Goal: Task Accomplishment & Management: Manage account settings

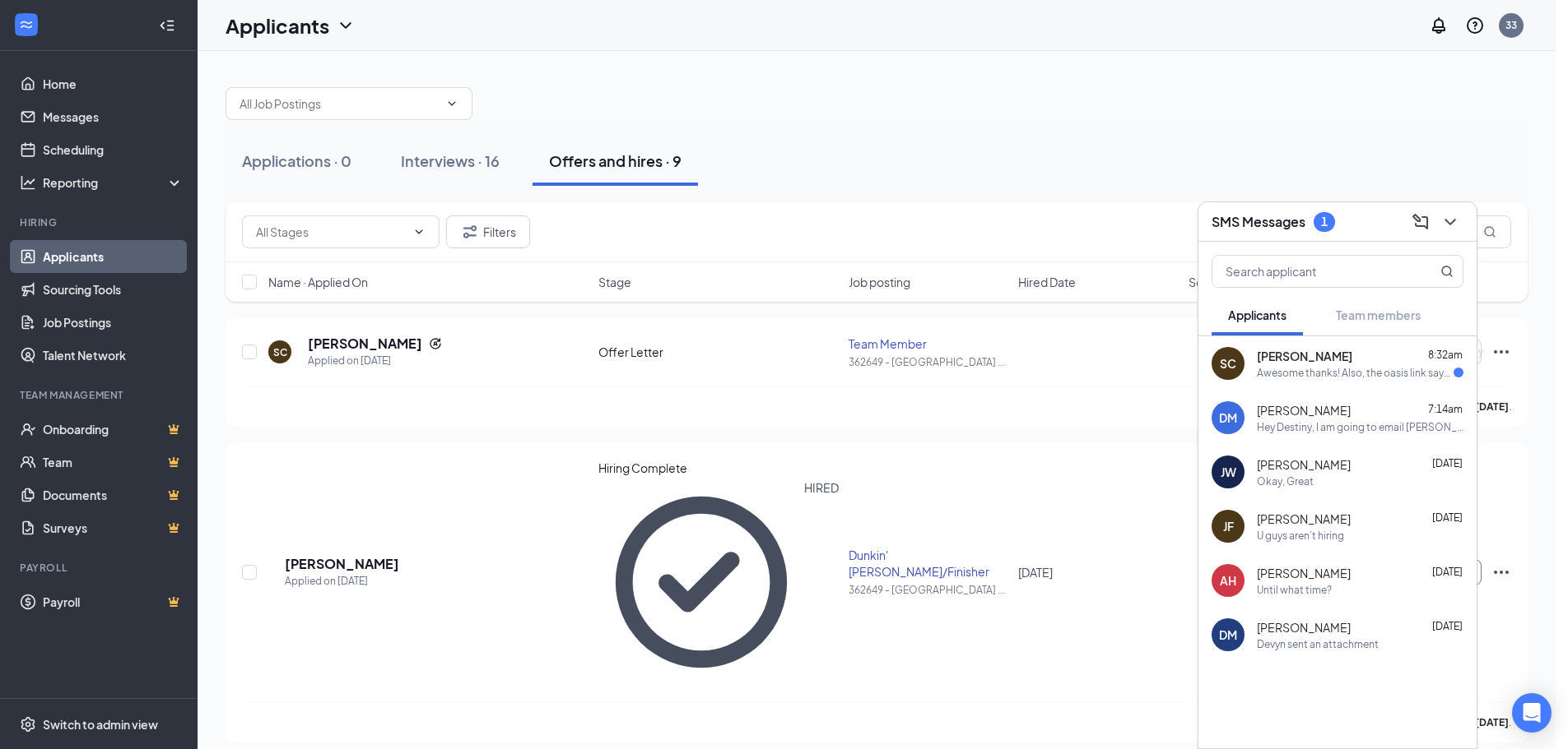
click at [1320, 355] on span "[PERSON_NAME]" at bounding box center [1304, 356] width 95 height 17
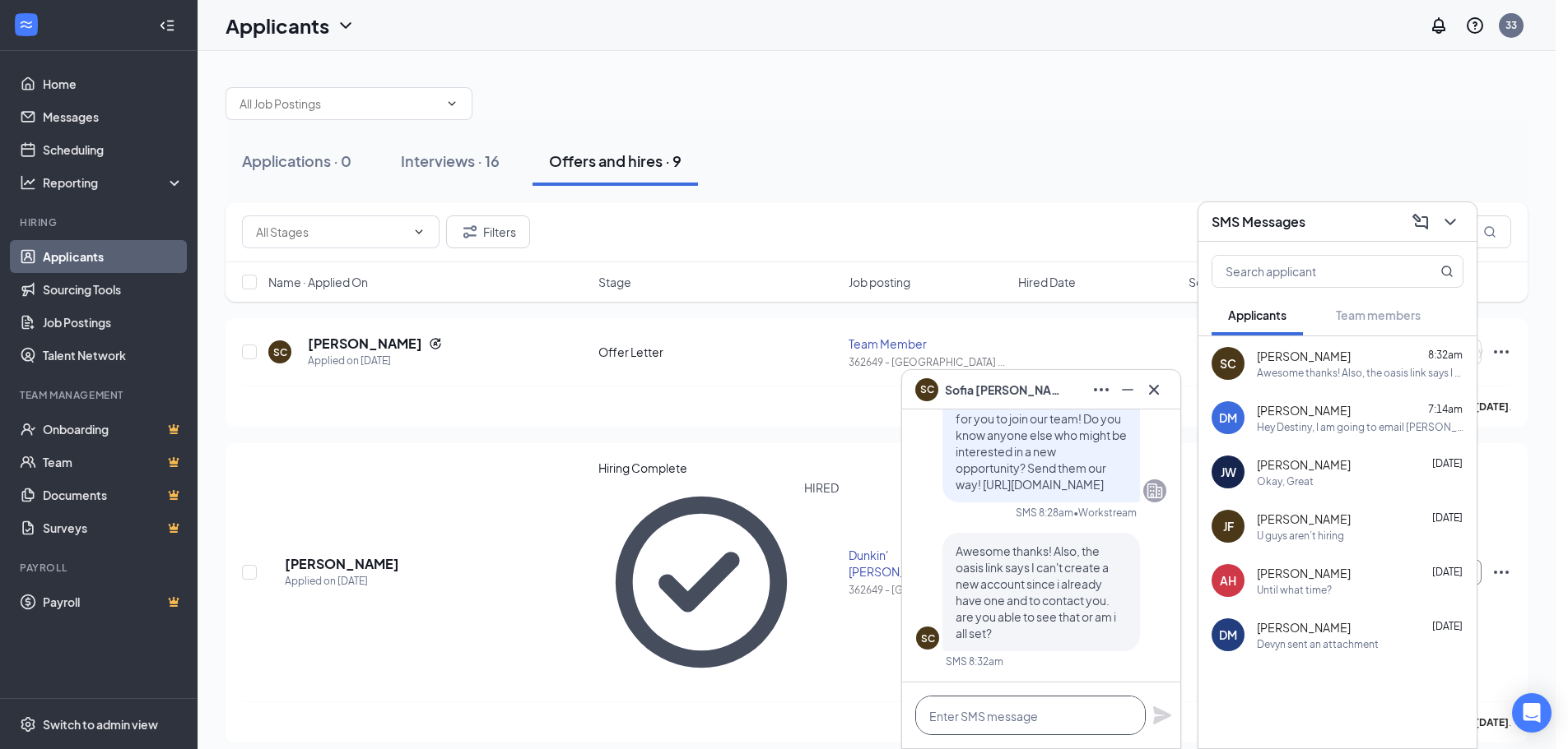
click at [980, 710] on textarea at bounding box center [1029, 715] width 230 height 39
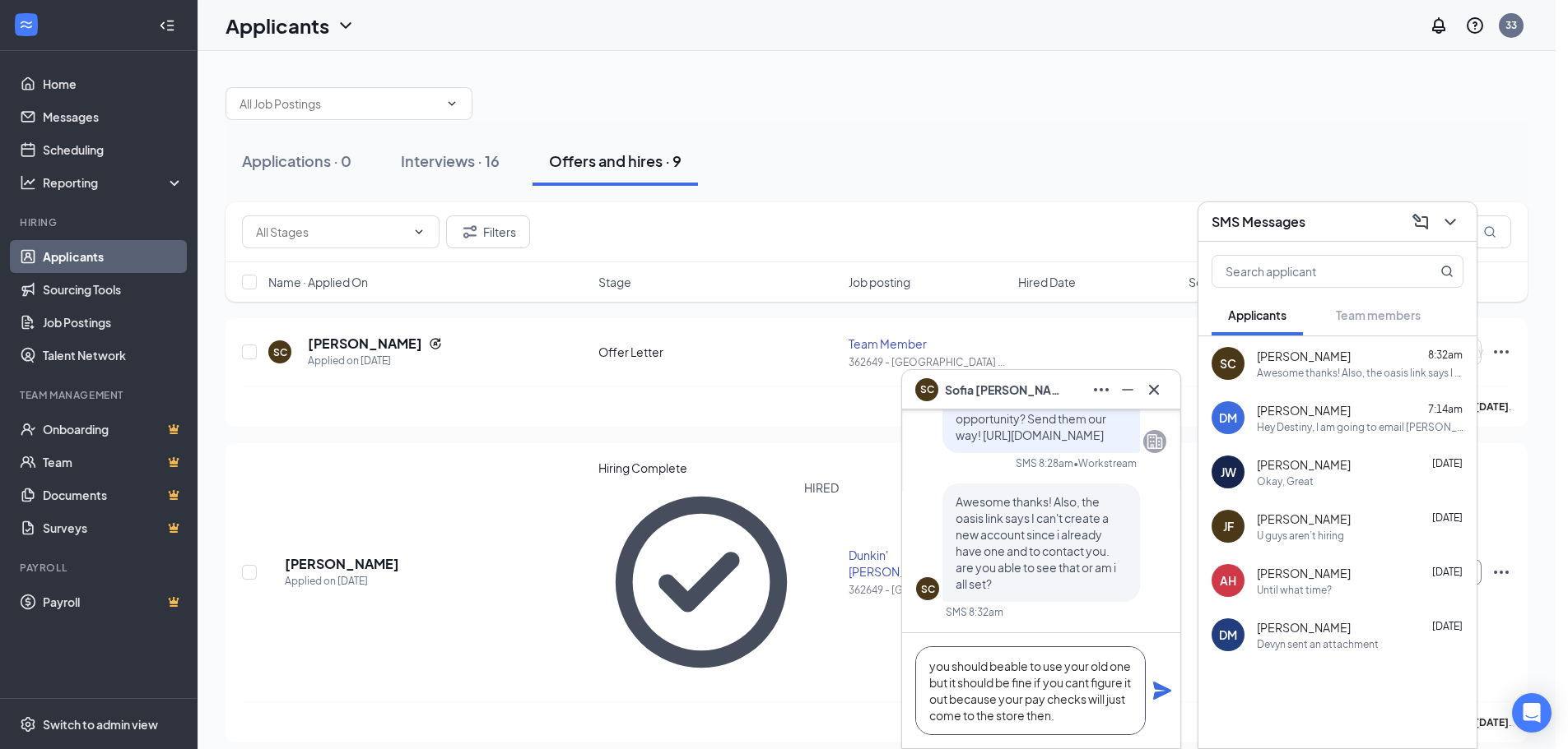
click at [1011, 669] on textarea "you should beable to use your old one but it should be fine if you cant figure …" at bounding box center [1029, 691] width 230 height 89
type textarea "You should be able to use your old one, but it should be fine if you can't figu…"
click at [1157, 694] on icon "Plane" at bounding box center [1161, 690] width 18 height 18
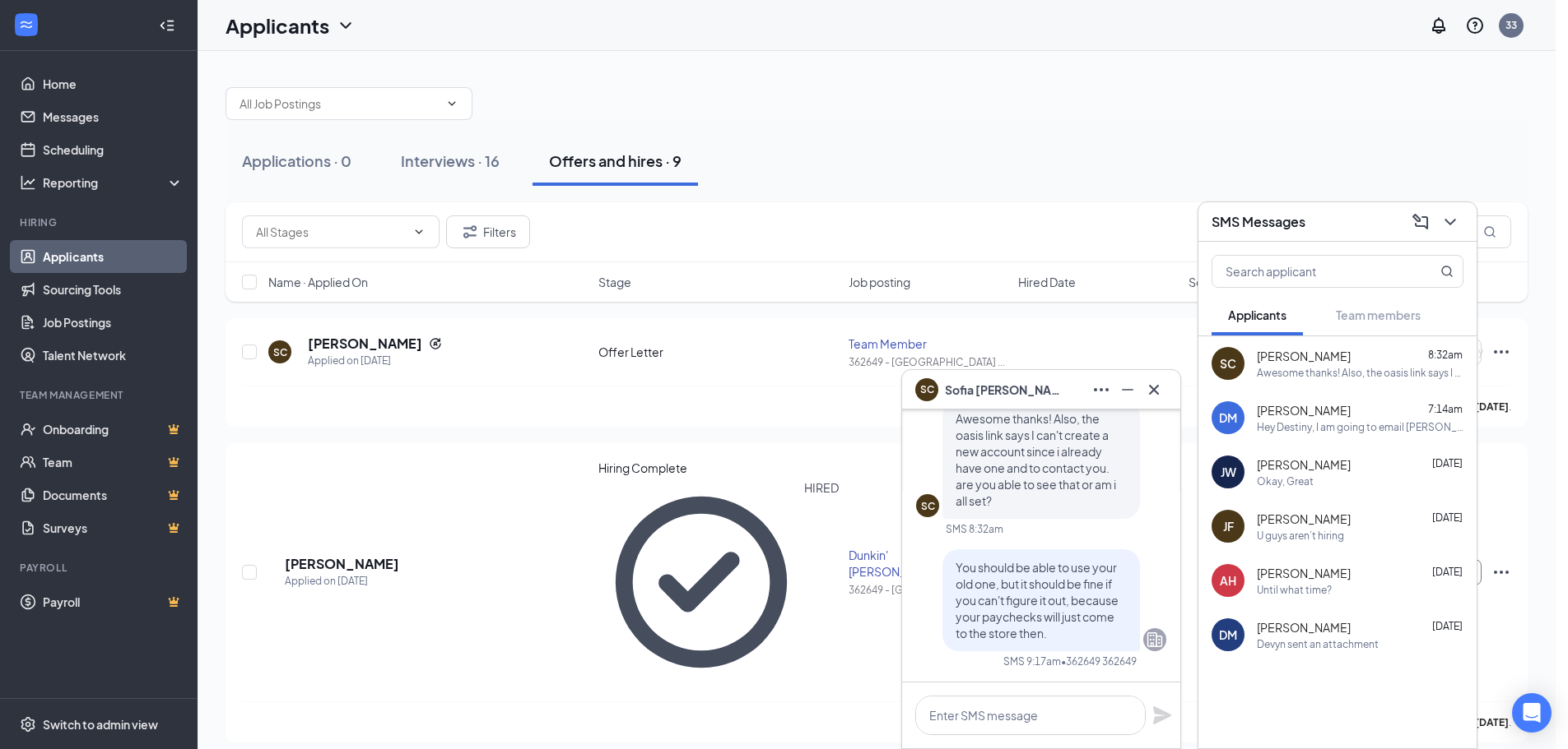
scroll to position [0, 0]
click at [1355, 407] on div "[PERSON_NAME] 7:14am" at bounding box center [1360, 410] width 206 height 17
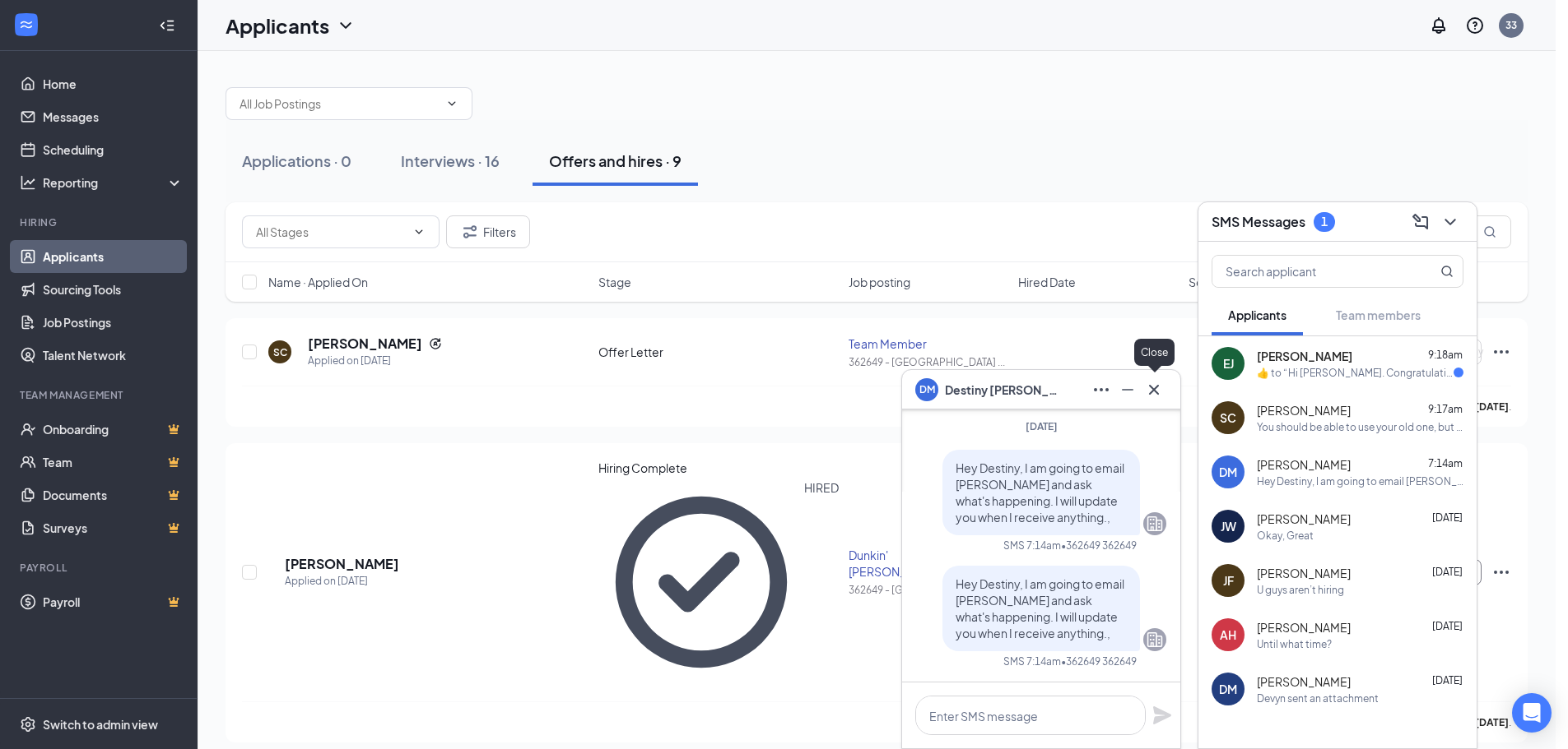
click at [1163, 386] on icon "Cross" at bounding box center [1153, 390] width 20 height 20
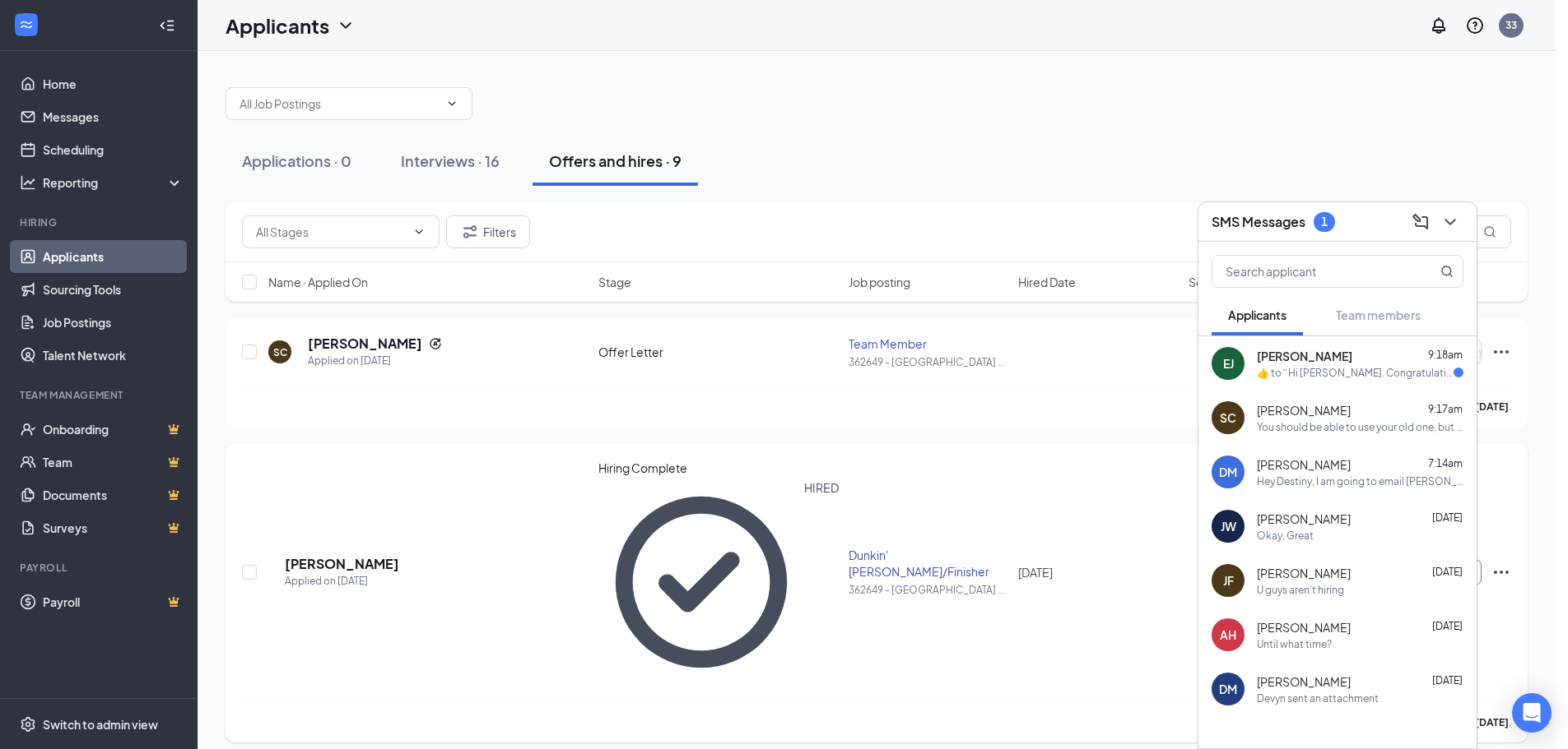
click at [862, 513] on div "DM [PERSON_NAME] Applied on [DATE] Hiring Complete HIRED Dunkin' [PERSON_NAME]/…" at bounding box center [876, 580] width 1269 height 242
click at [1460, 213] on div at bounding box center [1448, 222] width 30 height 26
click at [1454, 216] on icon "ChevronDown" at bounding box center [1450, 222] width 20 height 20
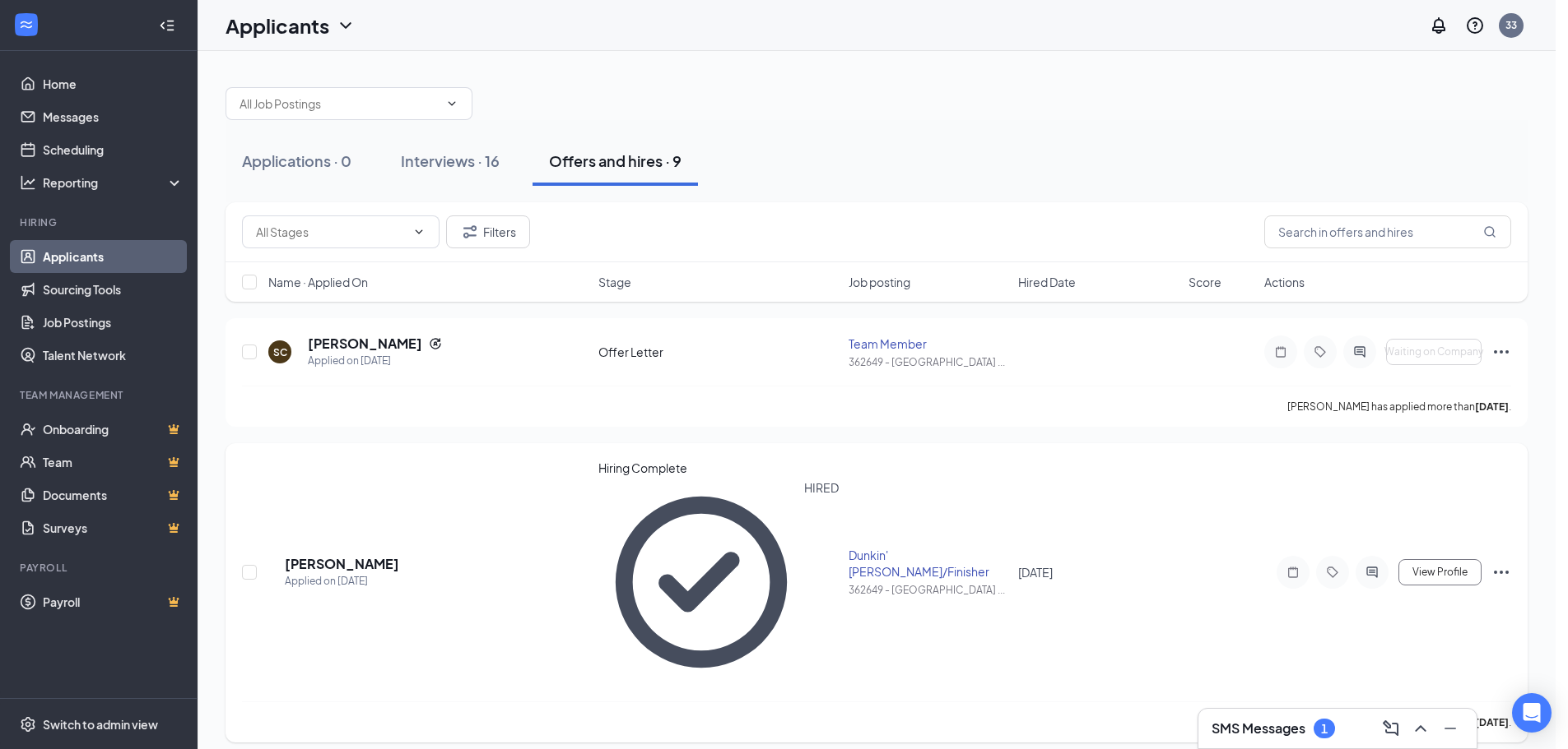
click at [1496, 567] on icon "Ellipses" at bounding box center [1501, 572] width 20 height 20
click at [1421, 739] on p "Move to stage" at bounding box center [1427, 746] width 142 height 17
type input "Hiring Complete (current stage)"
click at [1500, 569] on icon "Ellipses" at bounding box center [1501, 572] width 20 height 20
click at [1369, 739] on p "Move to stage" at bounding box center [1427, 746] width 142 height 17
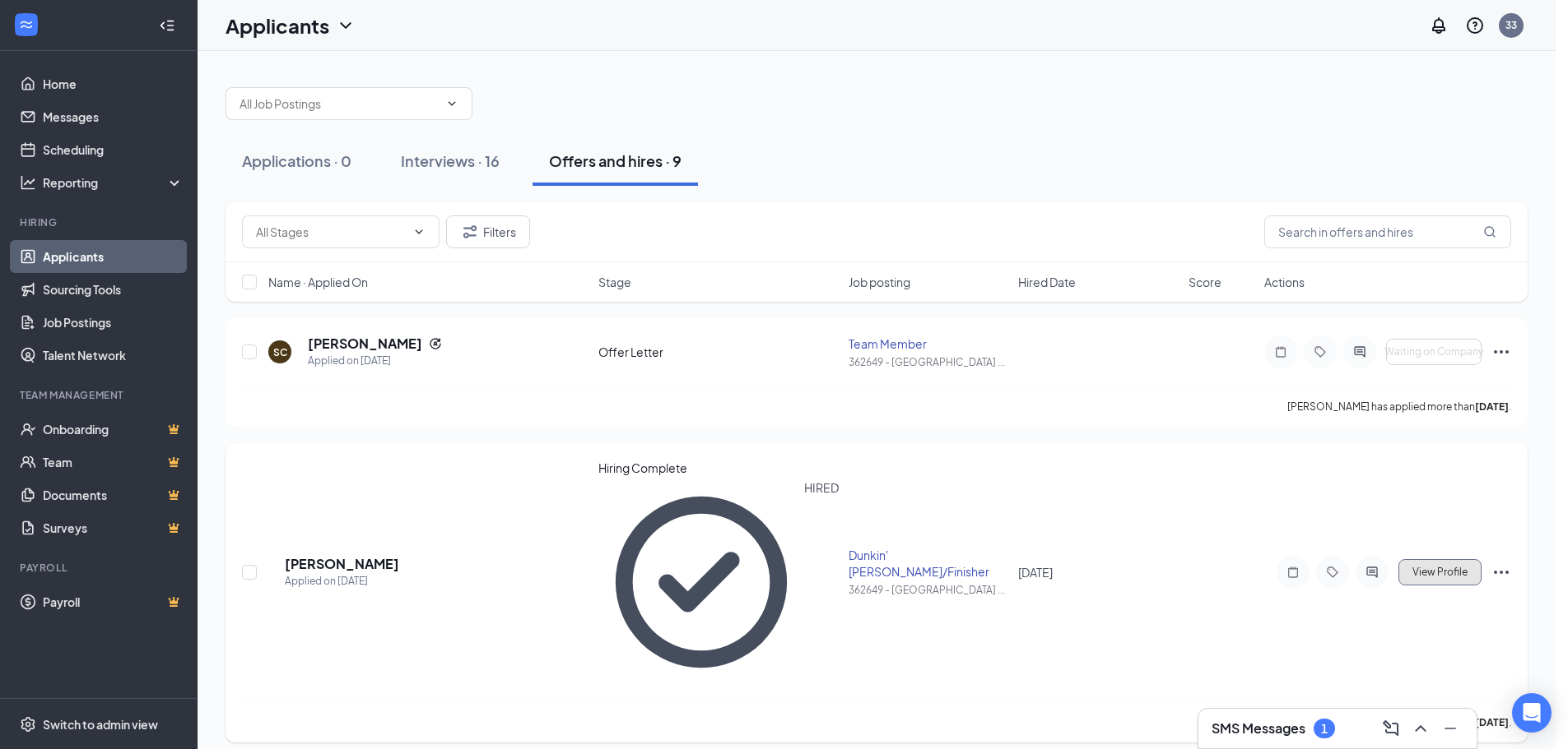
click at [1456, 579] on button "View Profile" at bounding box center [1439, 572] width 83 height 26
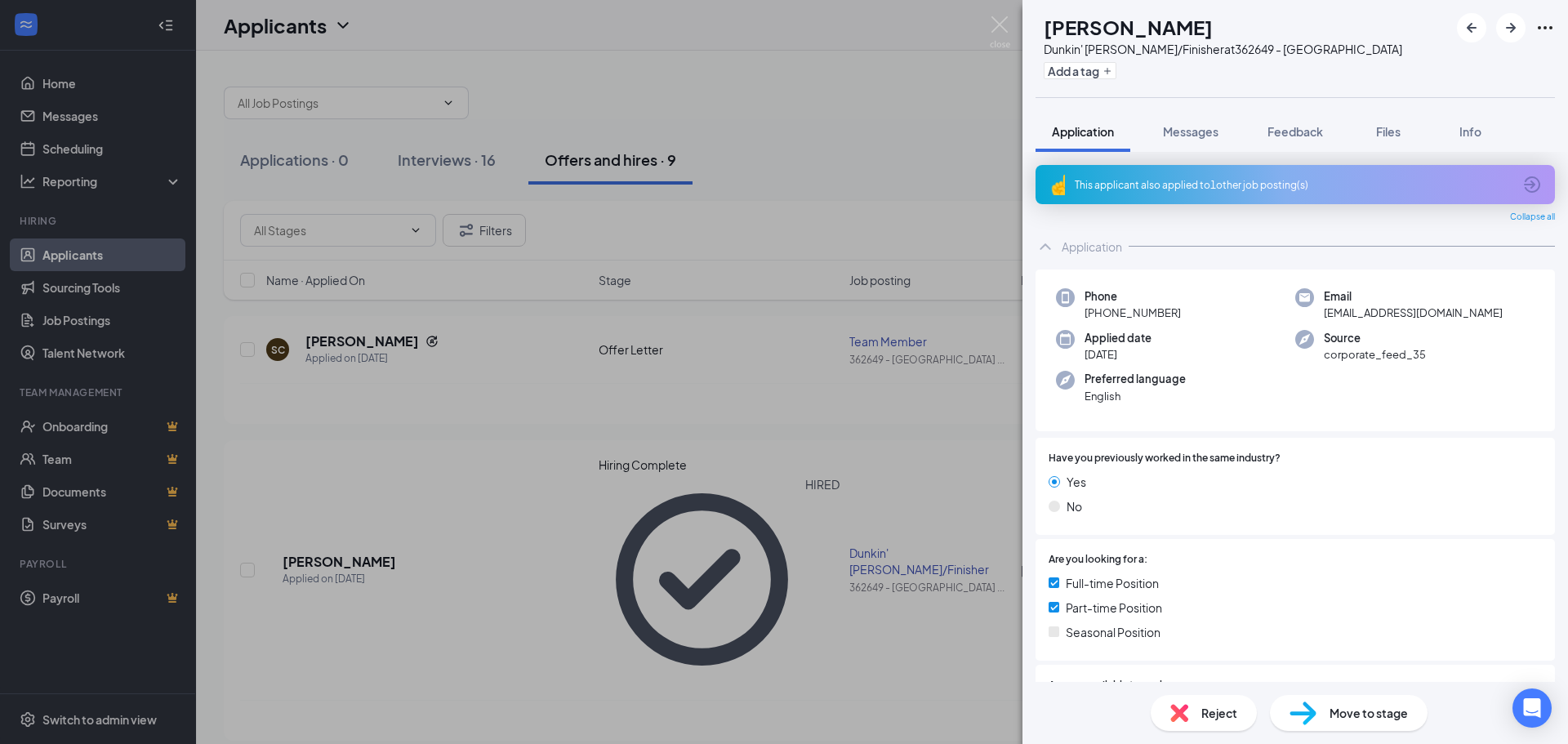
click at [1360, 715] on span "Move to stage" at bounding box center [1368, 713] width 78 height 18
click at [806, 593] on div "DM [PERSON_NAME]' [PERSON_NAME]/Finisher at 362649 - New Palmetto Add a tag App…" at bounding box center [784, 372] width 1568 height 744
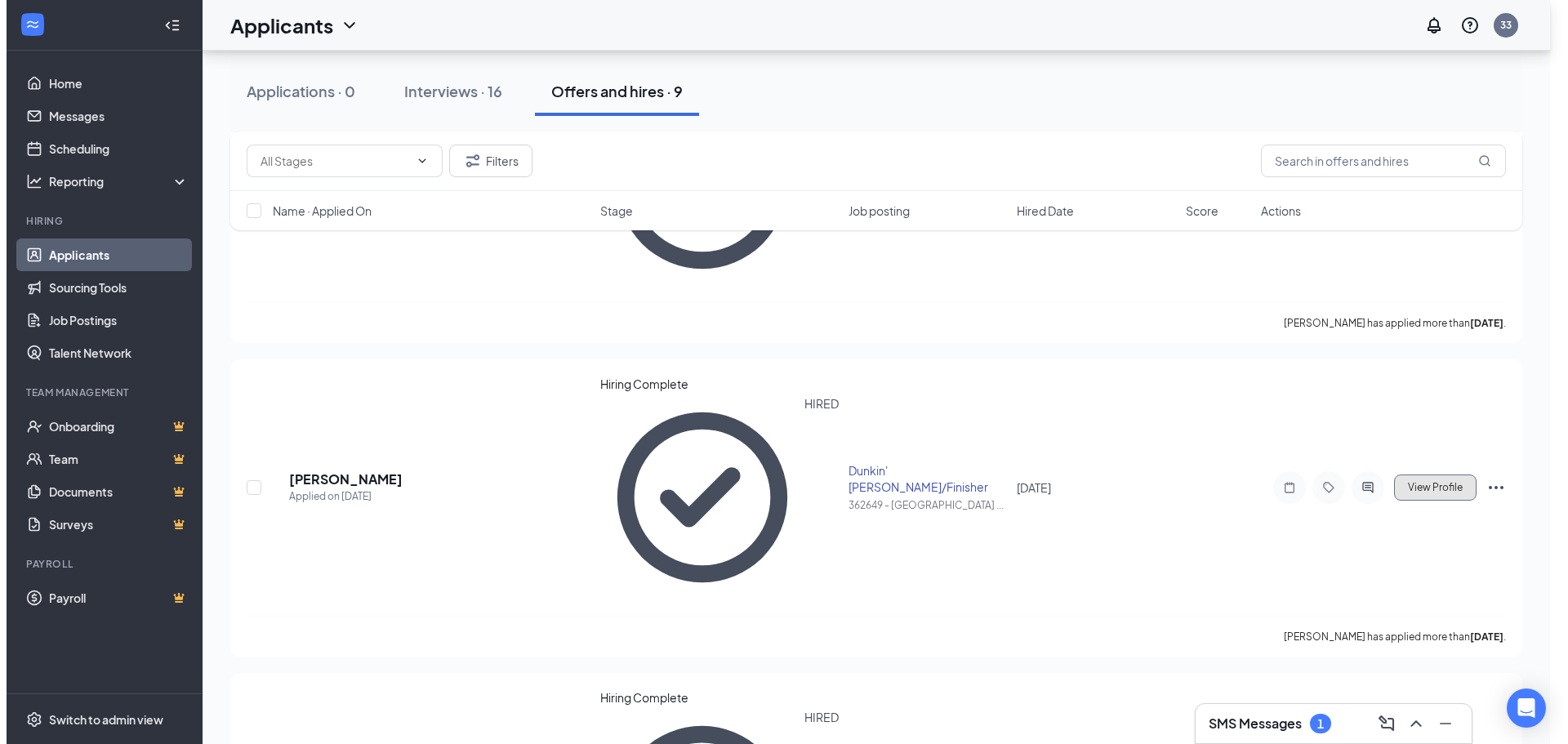
scroll to position [274, 0]
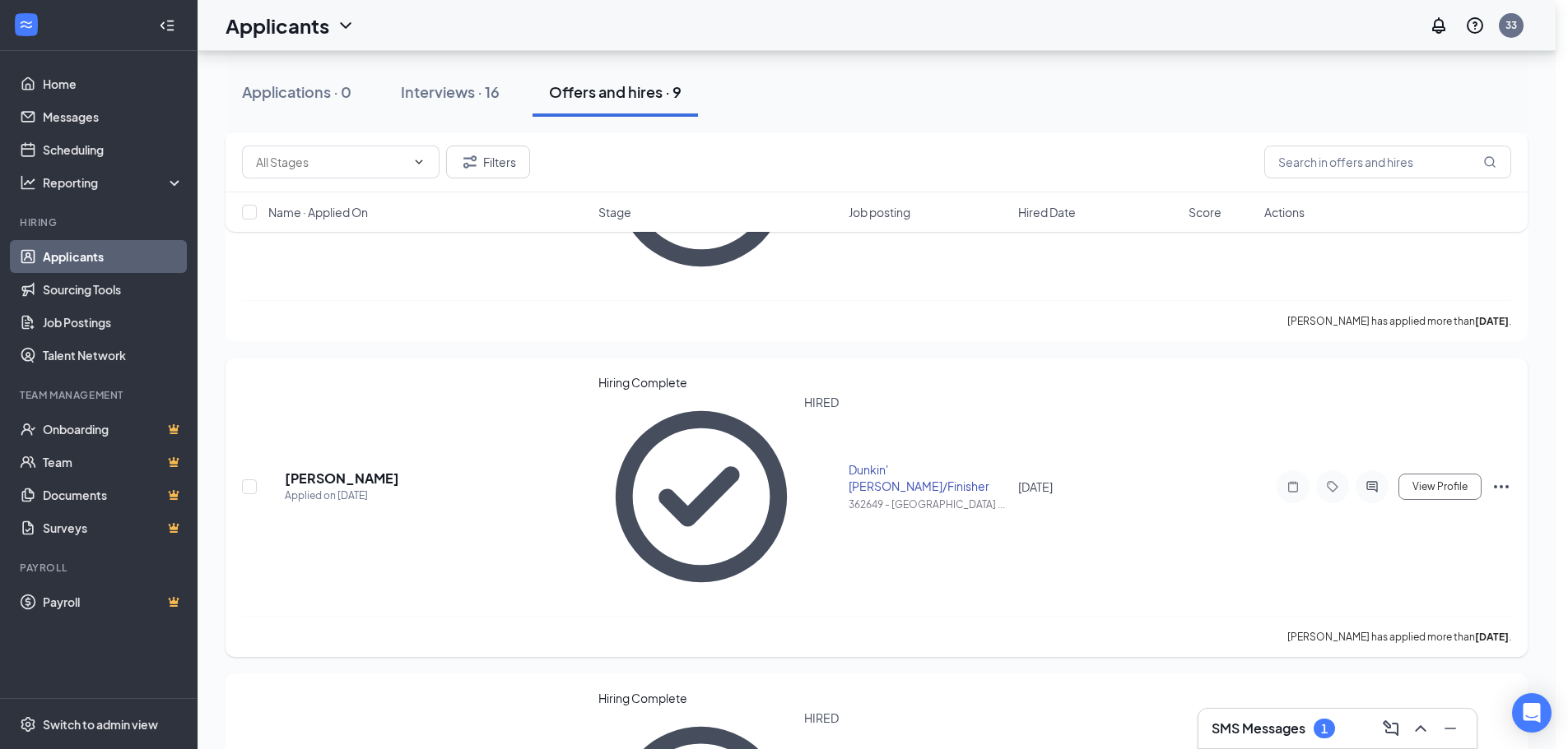
click at [275, 489] on div "DM [PERSON_NAME] Applied on [DATE]" at bounding box center [429, 487] width 320 height 35
click at [259, 486] on div "DM [PERSON_NAME] Applied on [DATE] Hiring Complete HIRED Dunkin' [PERSON_NAME]/…" at bounding box center [876, 495] width 1269 height 242
click at [247, 485] on input "checkbox" at bounding box center [249, 487] width 15 height 15
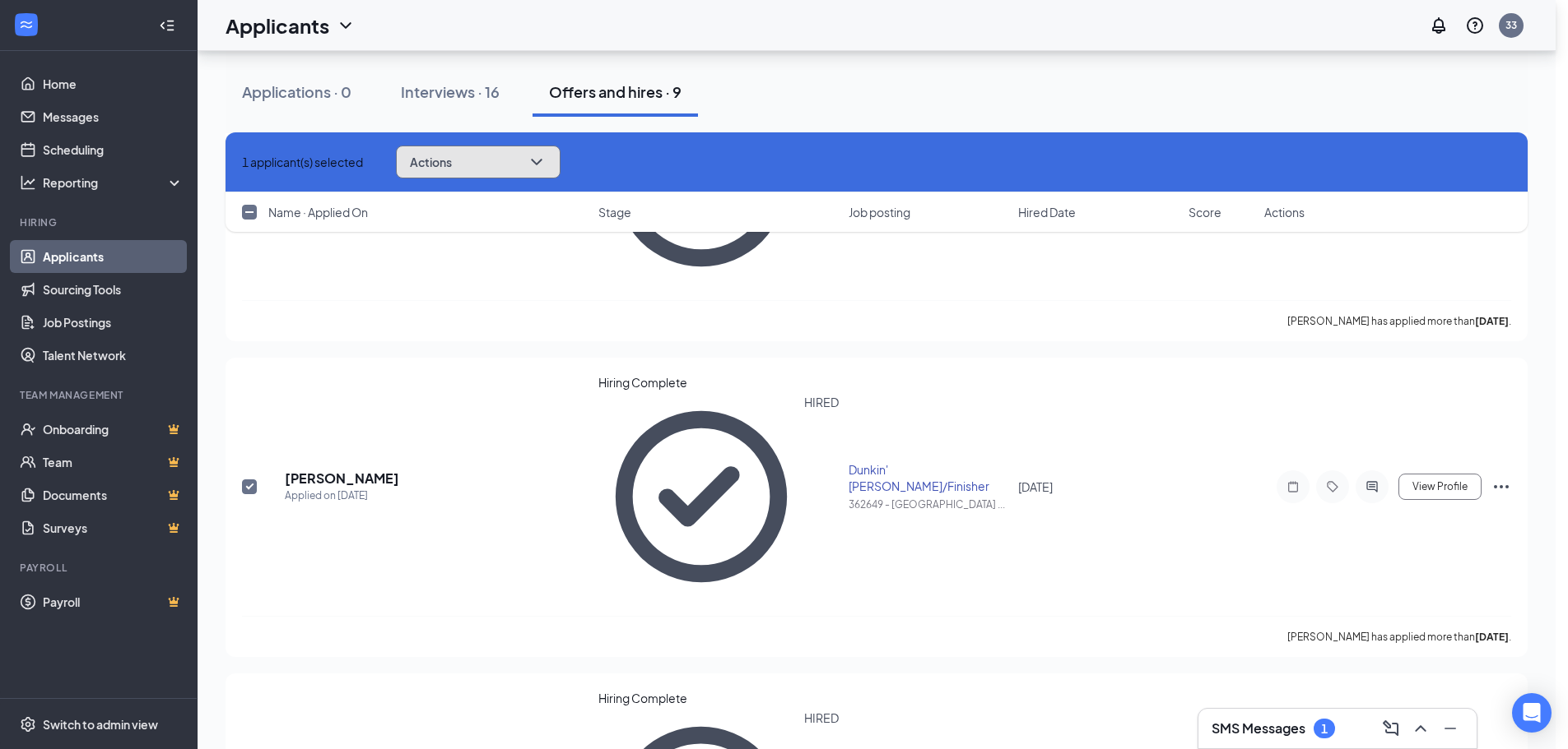
click at [484, 160] on button "Actions" at bounding box center [478, 163] width 164 height 33
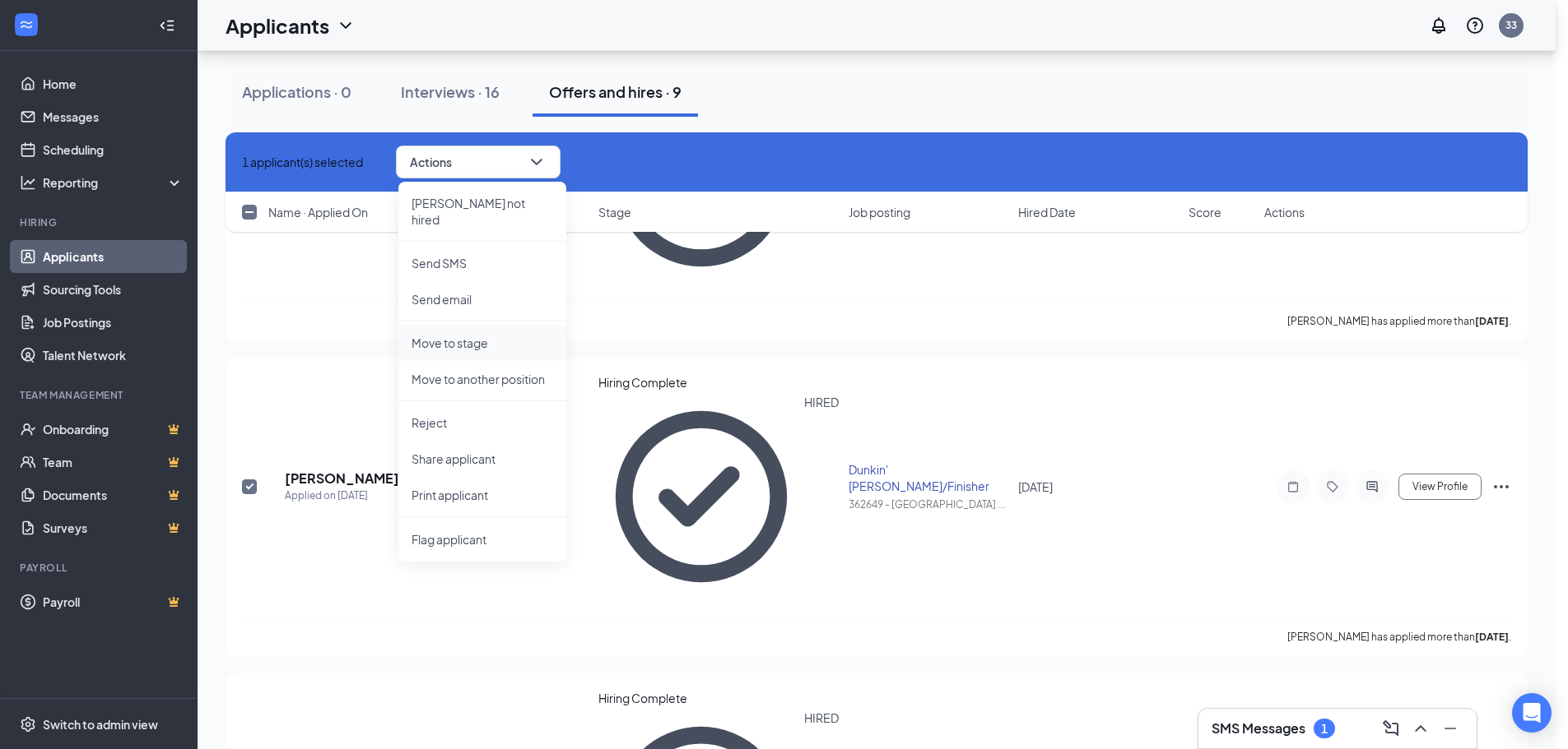
click at [474, 335] on p "Move to stage" at bounding box center [482, 343] width 142 height 17
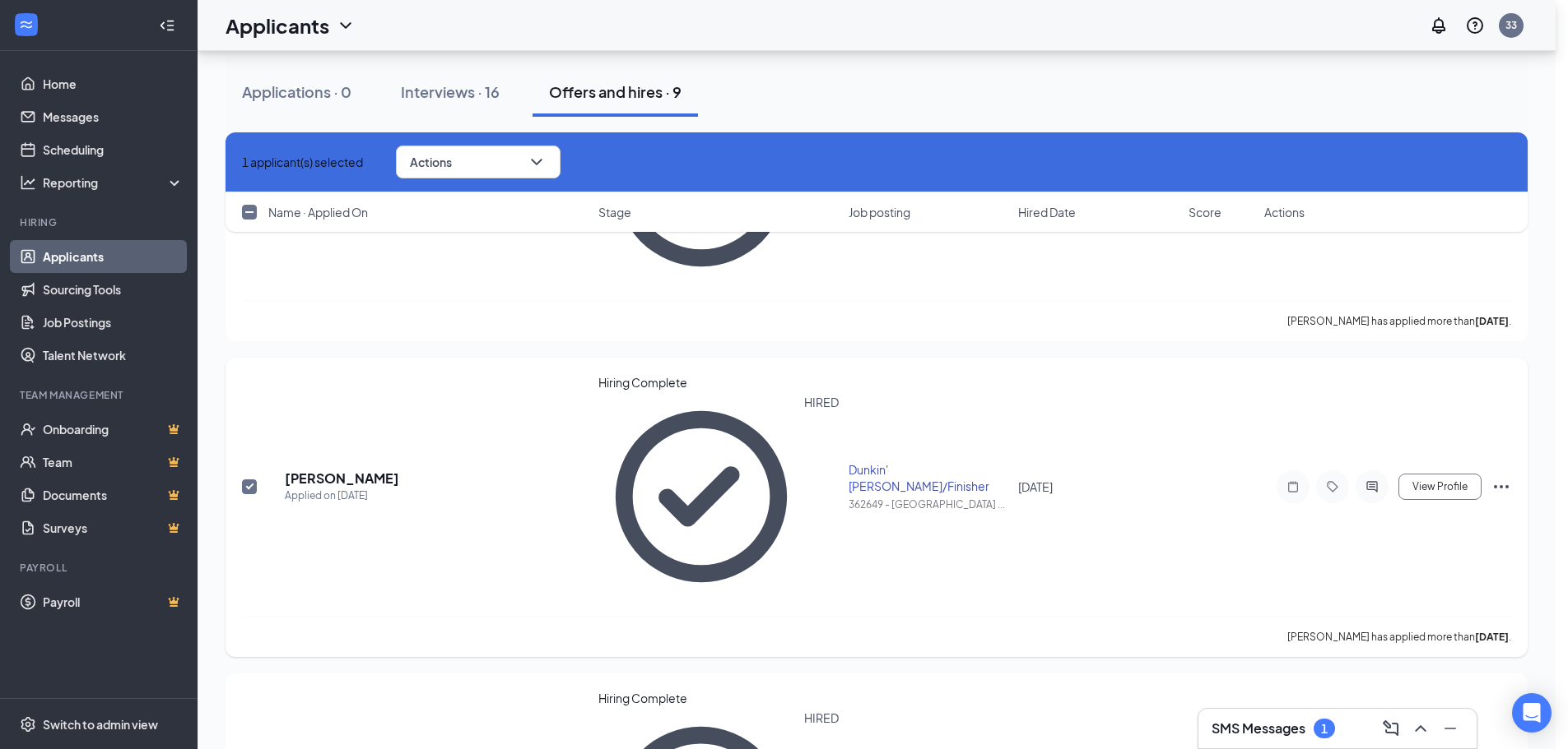
click at [244, 486] on input "checkbox" at bounding box center [249, 487] width 15 height 15
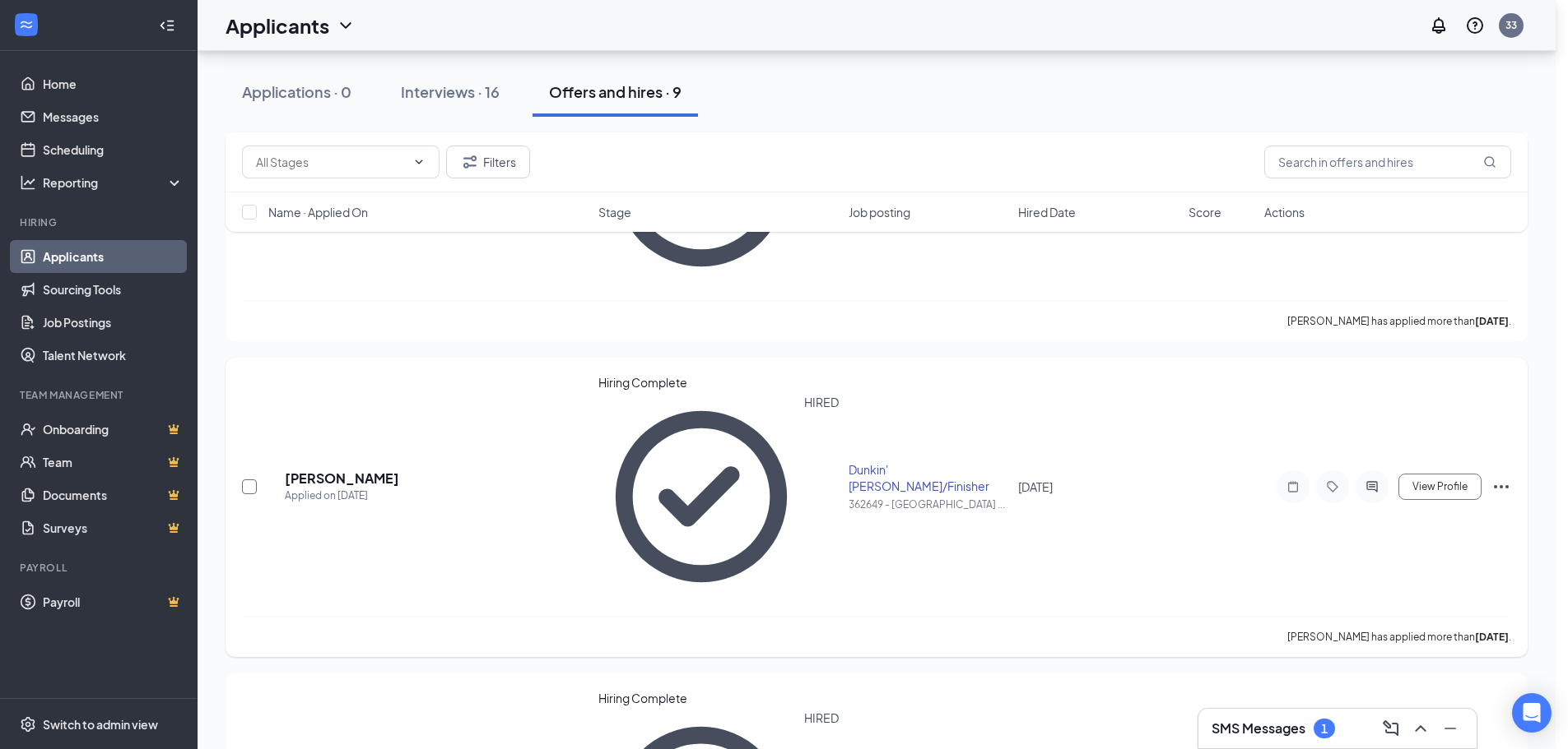
click at [245, 486] on input "checkbox" at bounding box center [249, 487] width 15 height 15
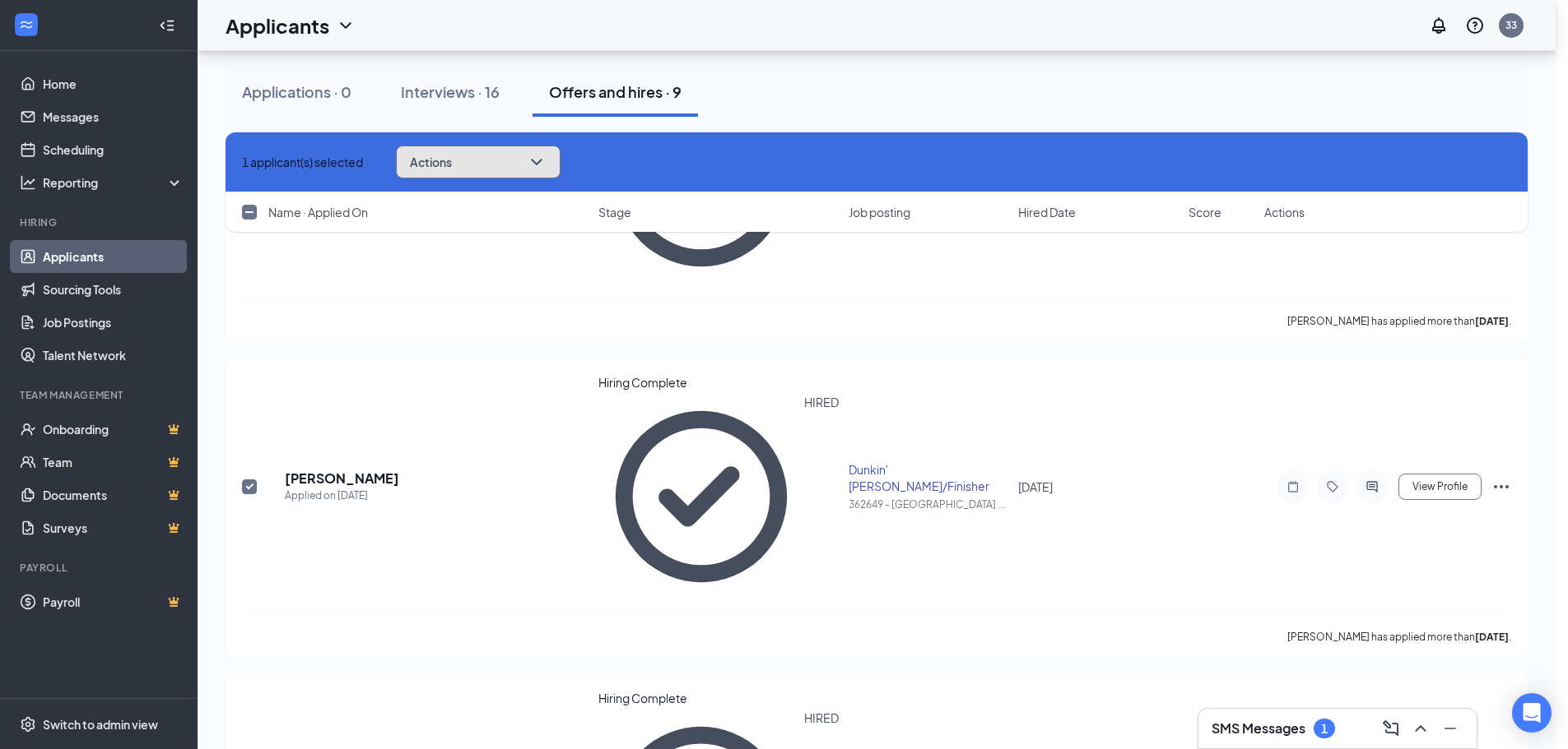
click at [505, 171] on button "Actions" at bounding box center [478, 163] width 164 height 33
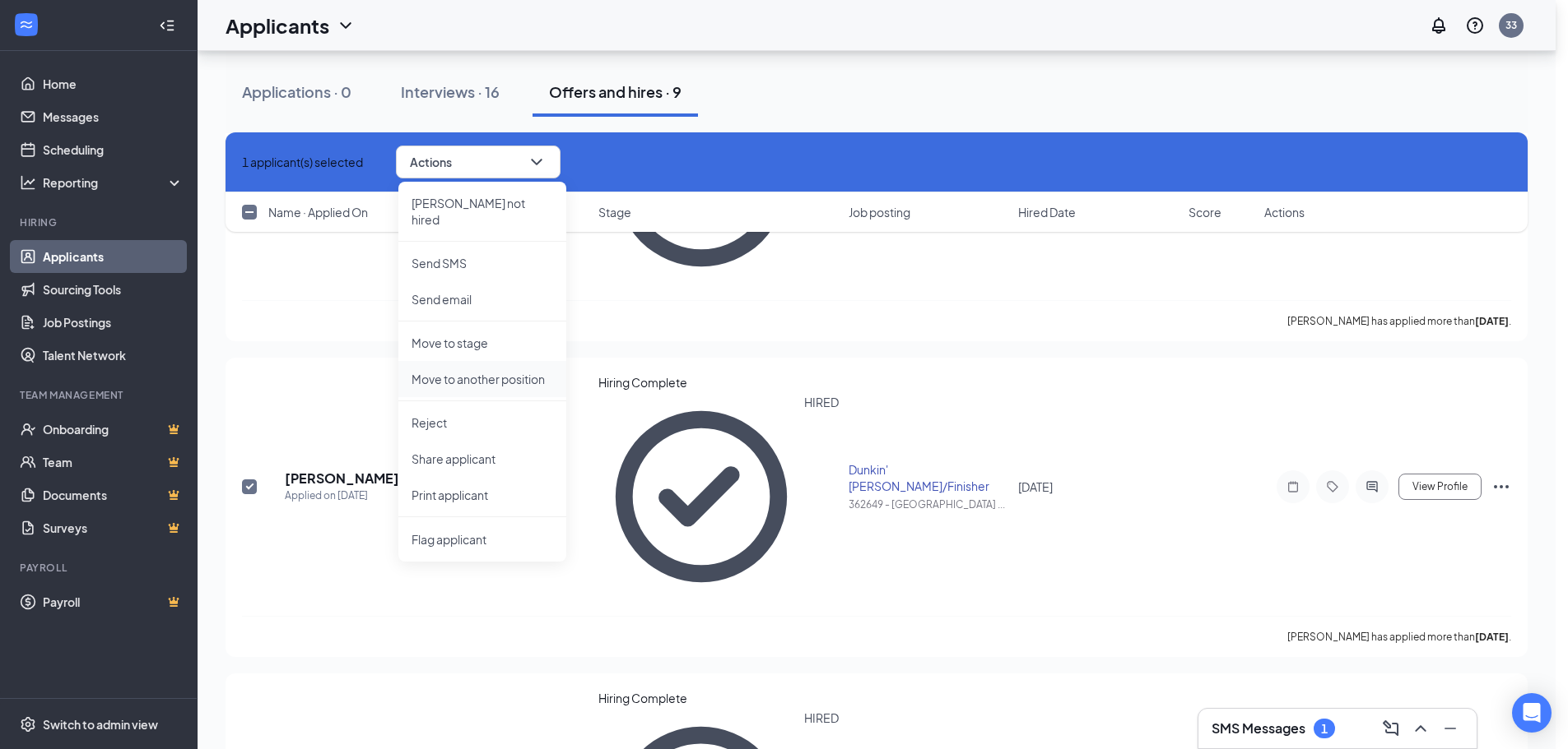
click at [512, 373] on li "Move to another position" at bounding box center [482, 378] width 168 height 36
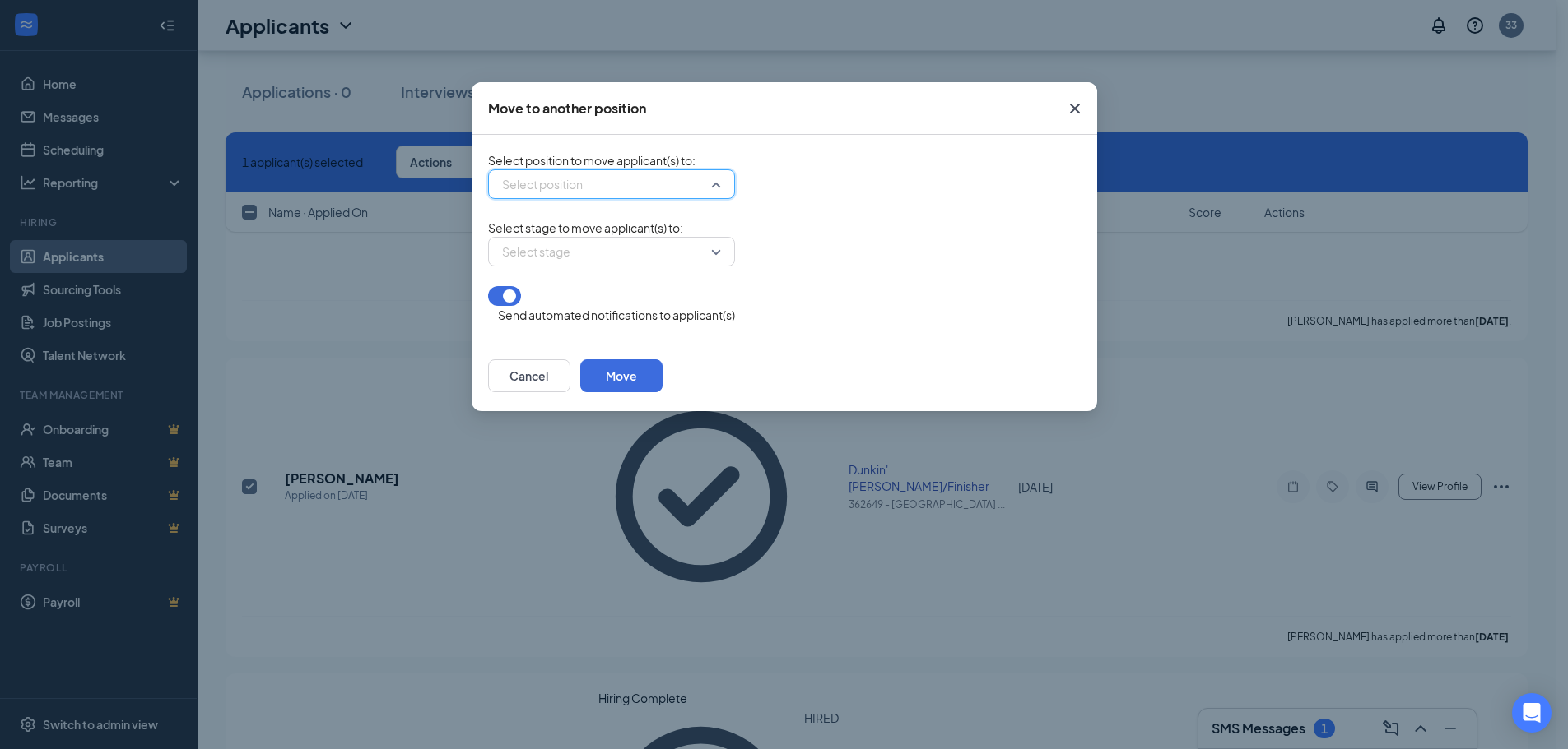
click at [588, 177] on input "search" at bounding box center [605, 184] width 216 height 28
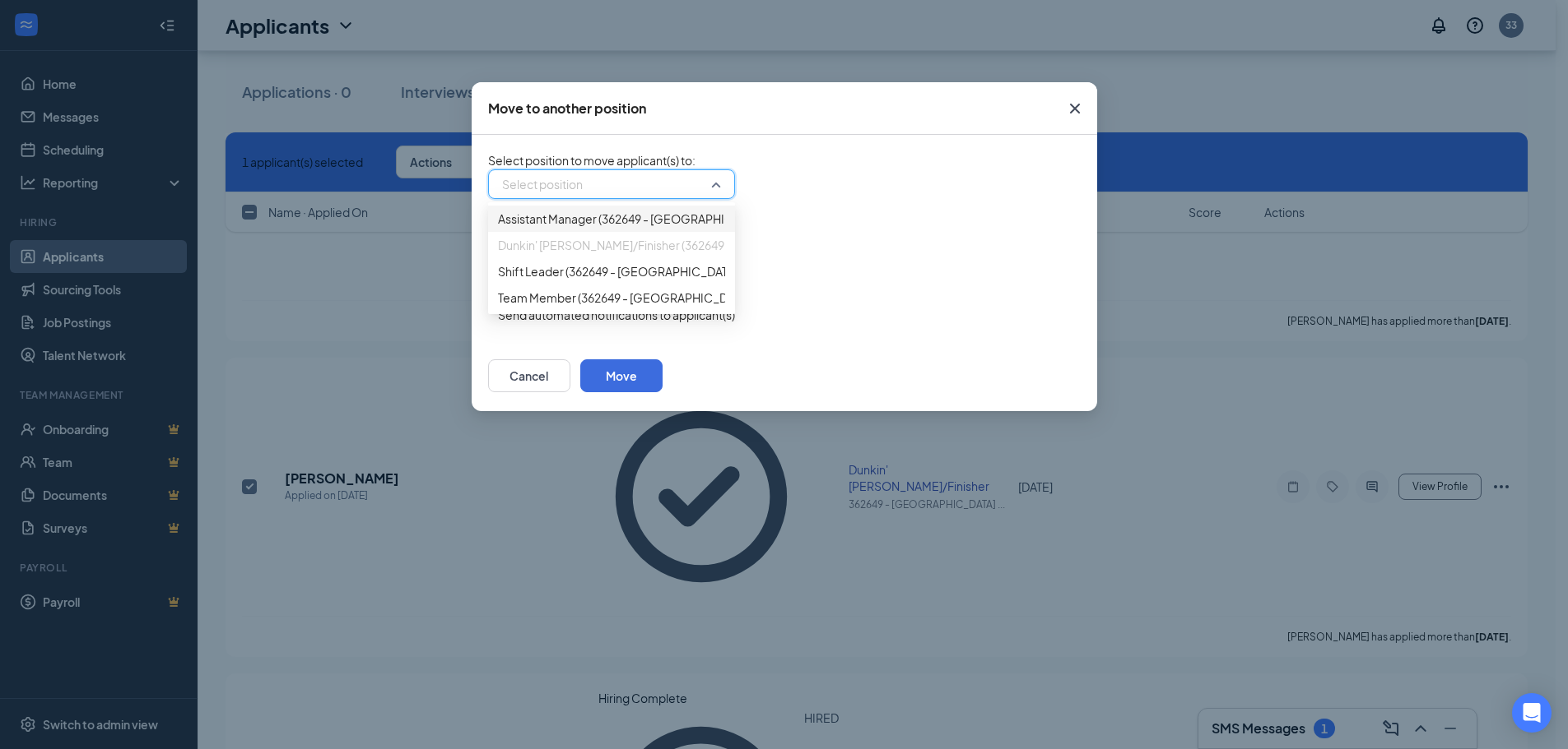
click at [799, 227] on div "Select stage to move applicant(s) to : Select stage" at bounding box center [784, 242] width 593 height 48
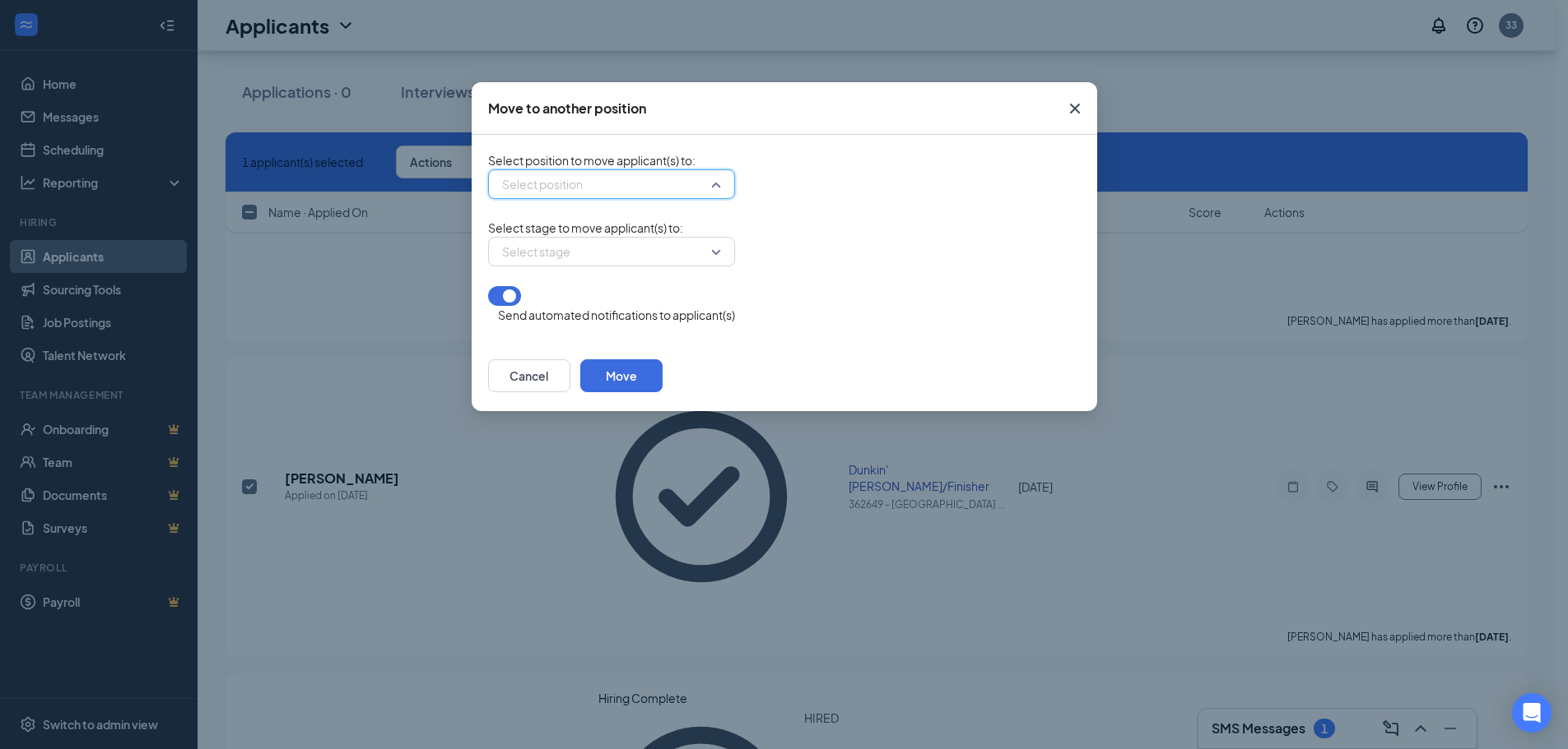
click at [587, 191] on input "search" at bounding box center [605, 184] width 216 height 28
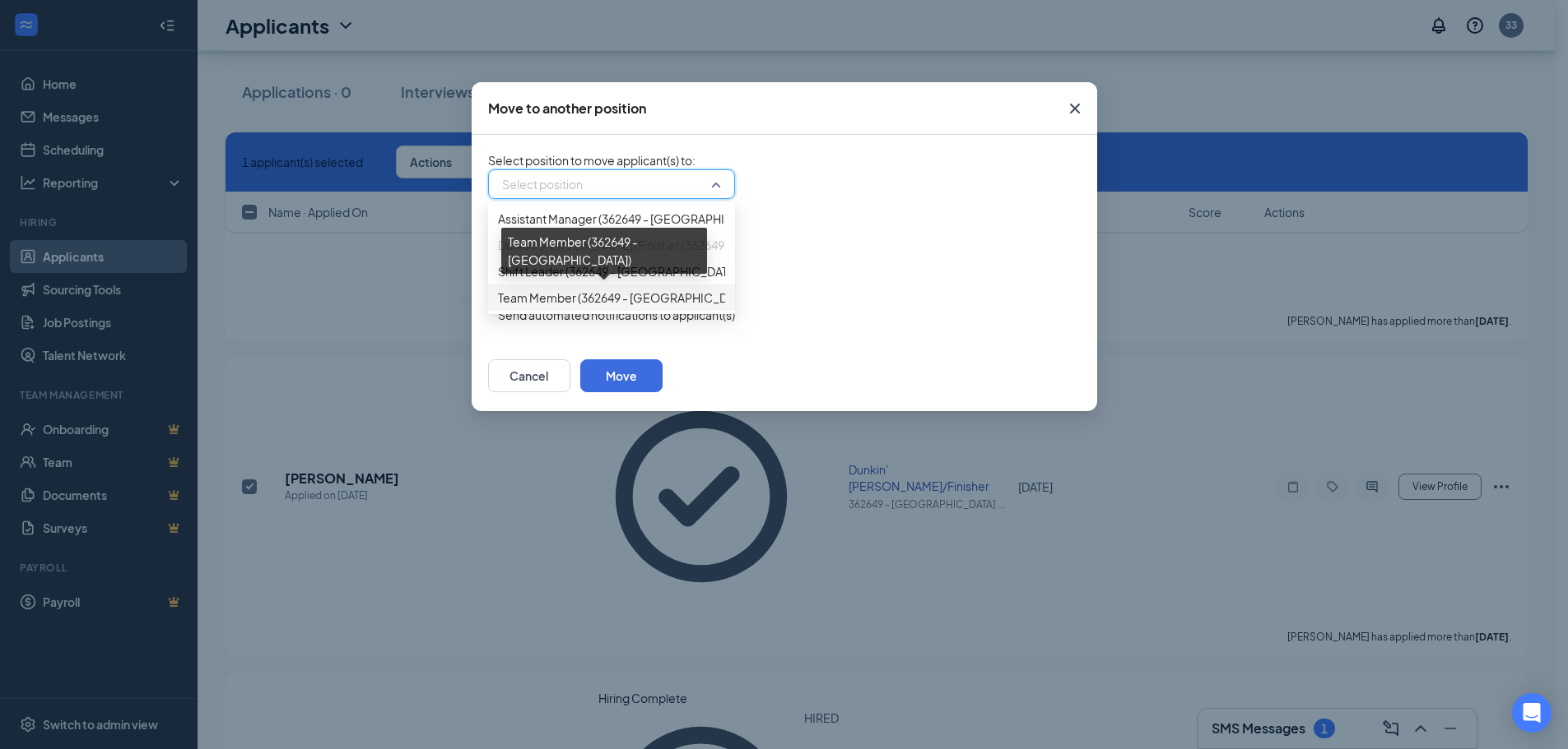
click at [579, 292] on span "Team Member (362649 - [GEOGRAPHIC_DATA])" at bounding box center [625, 297] width 255 height 18
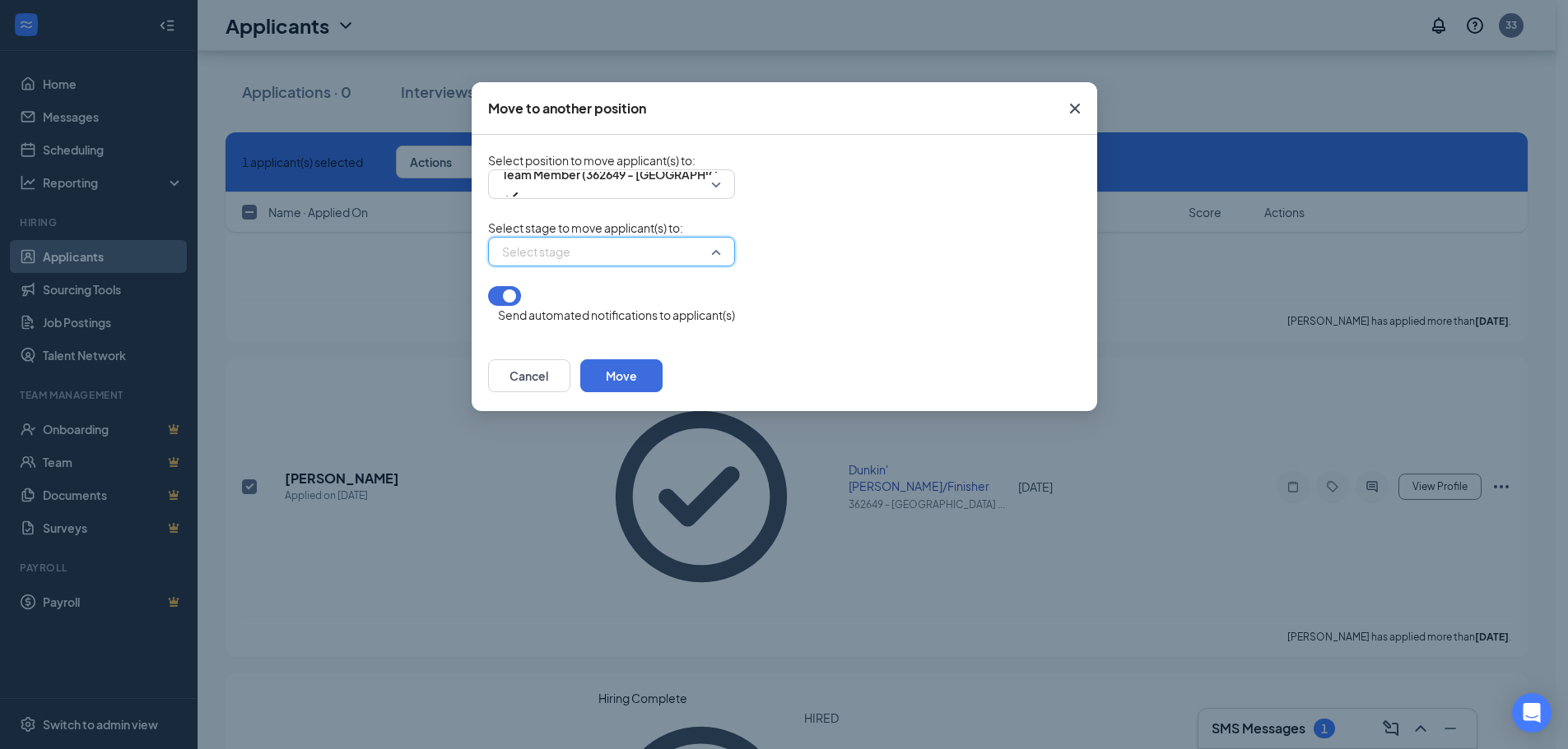
click at [680, 247] on input "search" at bounding box center [605, 252] width 216 height 28
click at [555, 329] on span "Offer Letter" at bounding box center [530, 338] width 65 height 18
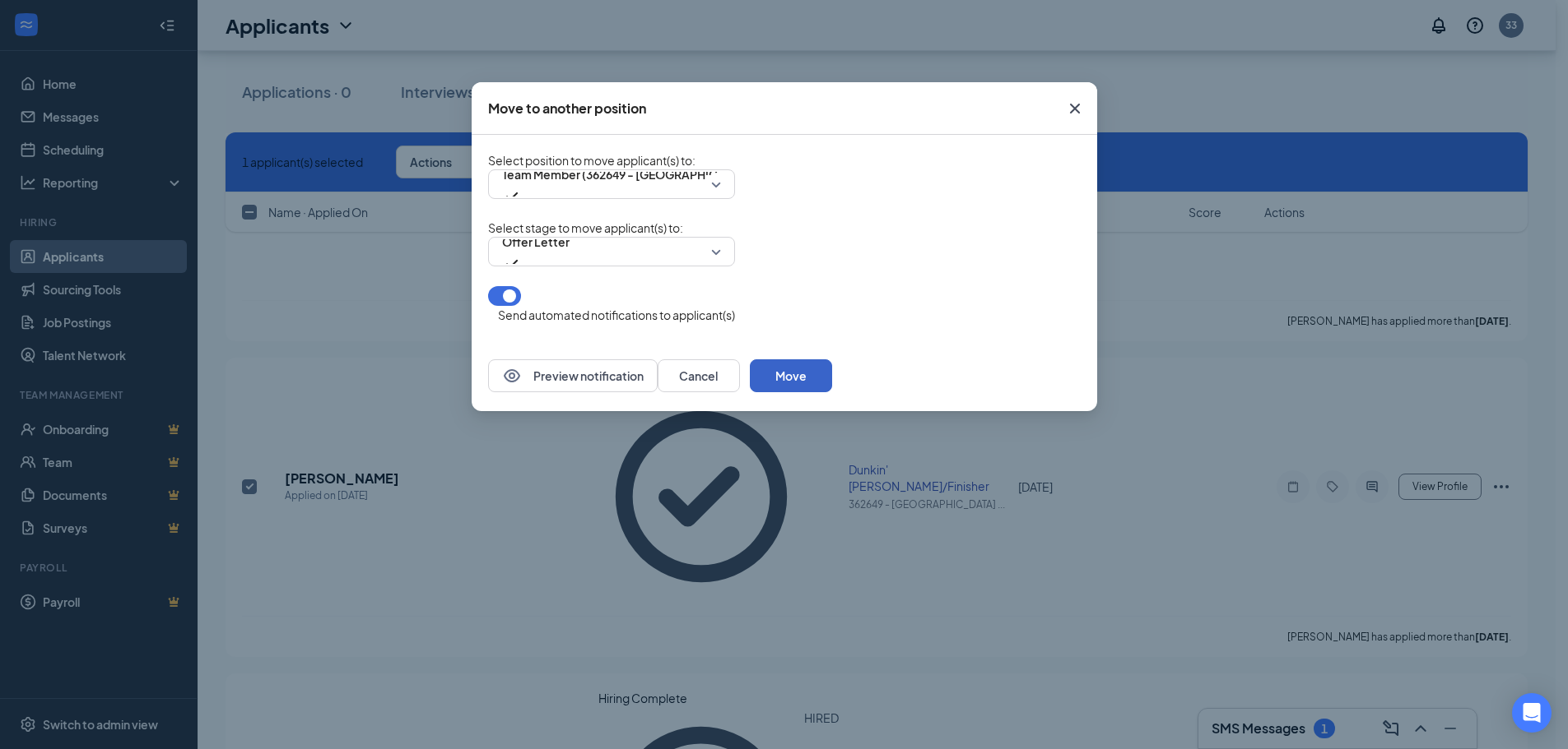
click at [791, 371] on button "Move" at bounding box center [791, 376] width 82 height 33
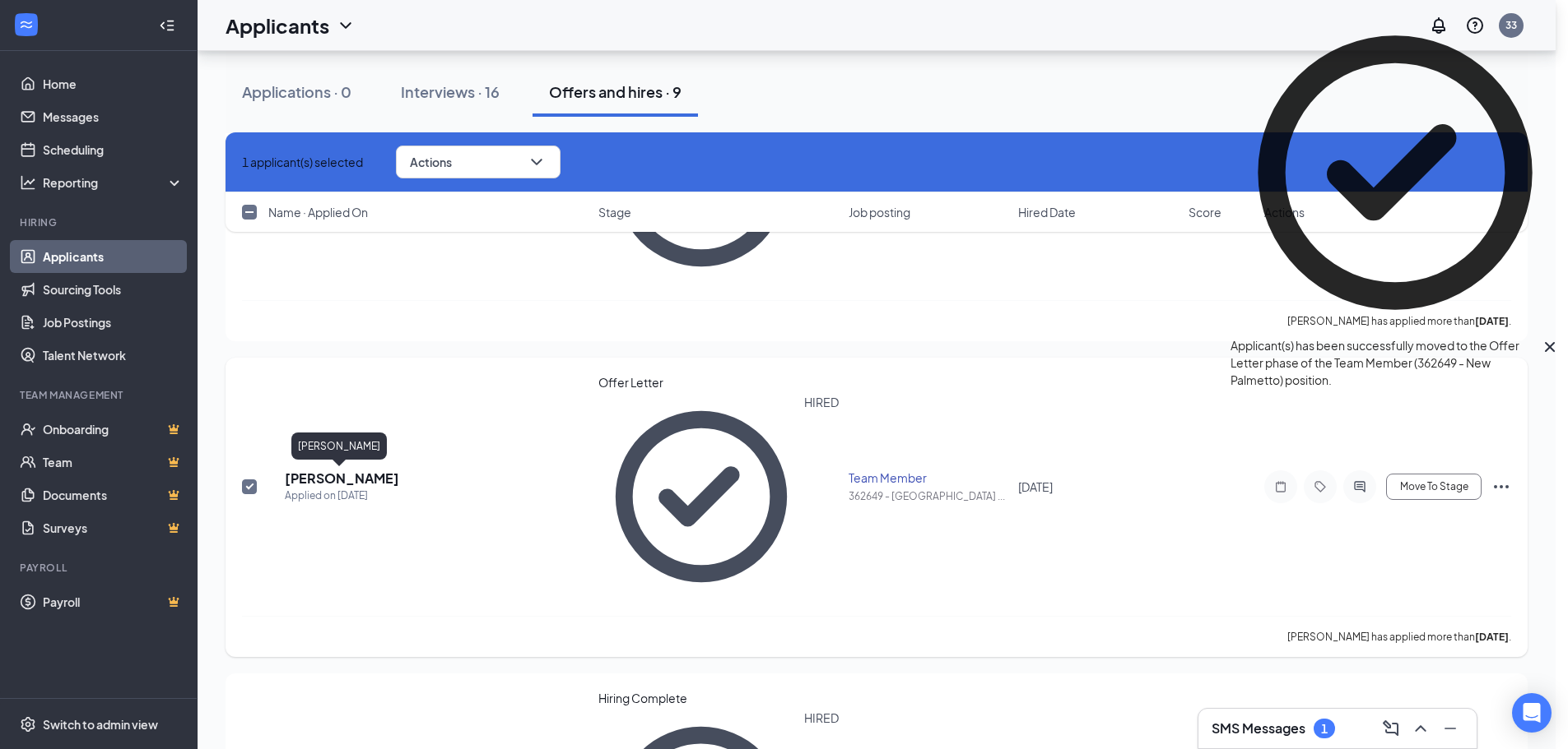
click at [338, 482] on h5 "[PERSON_NAME]" at bounding box center [342, 478] width 115 height 18
checkbox input "false"
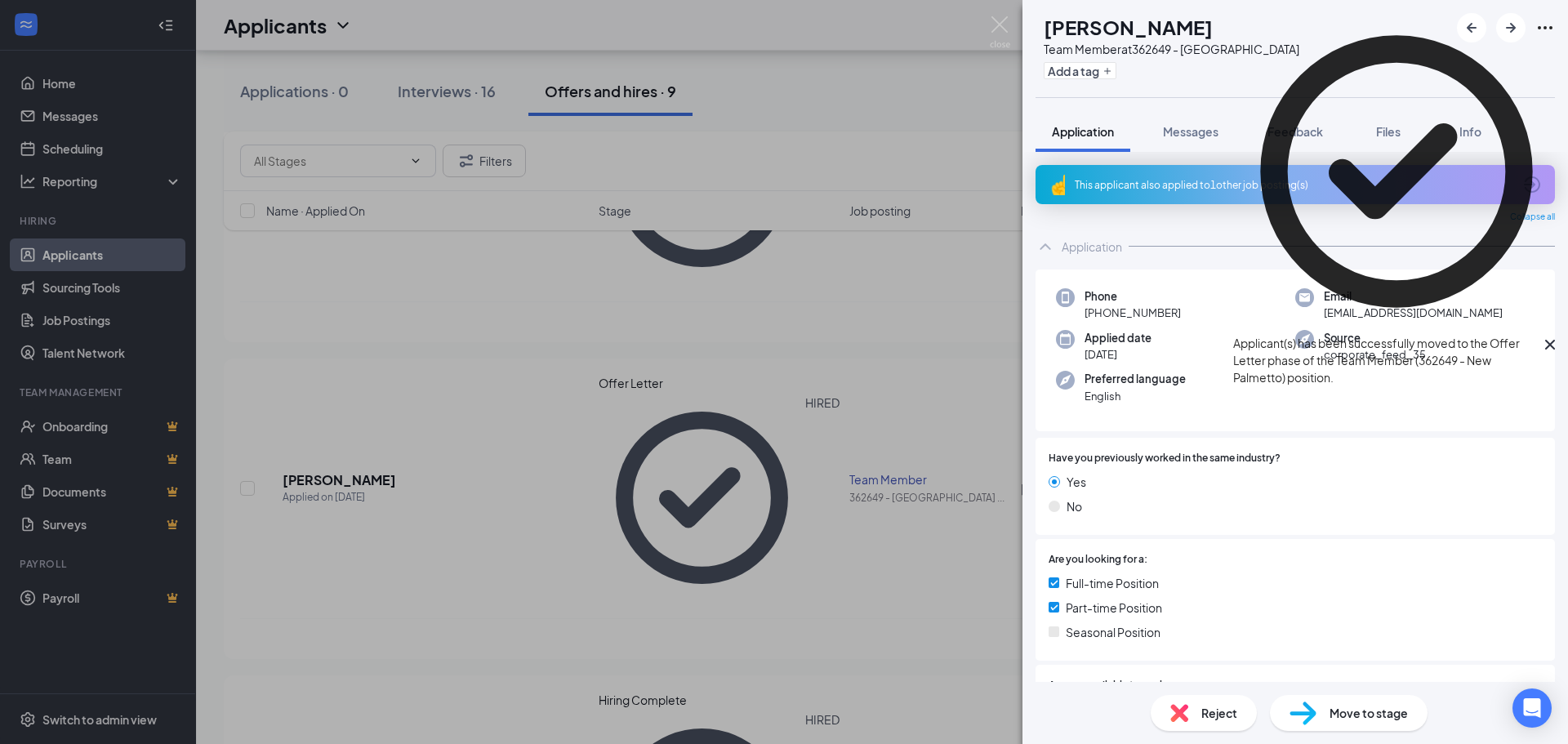
type input "Application (next stage)"
click at [1191, 133] on span "Messages" at bounding box center [1191, 131] width 56 height 15
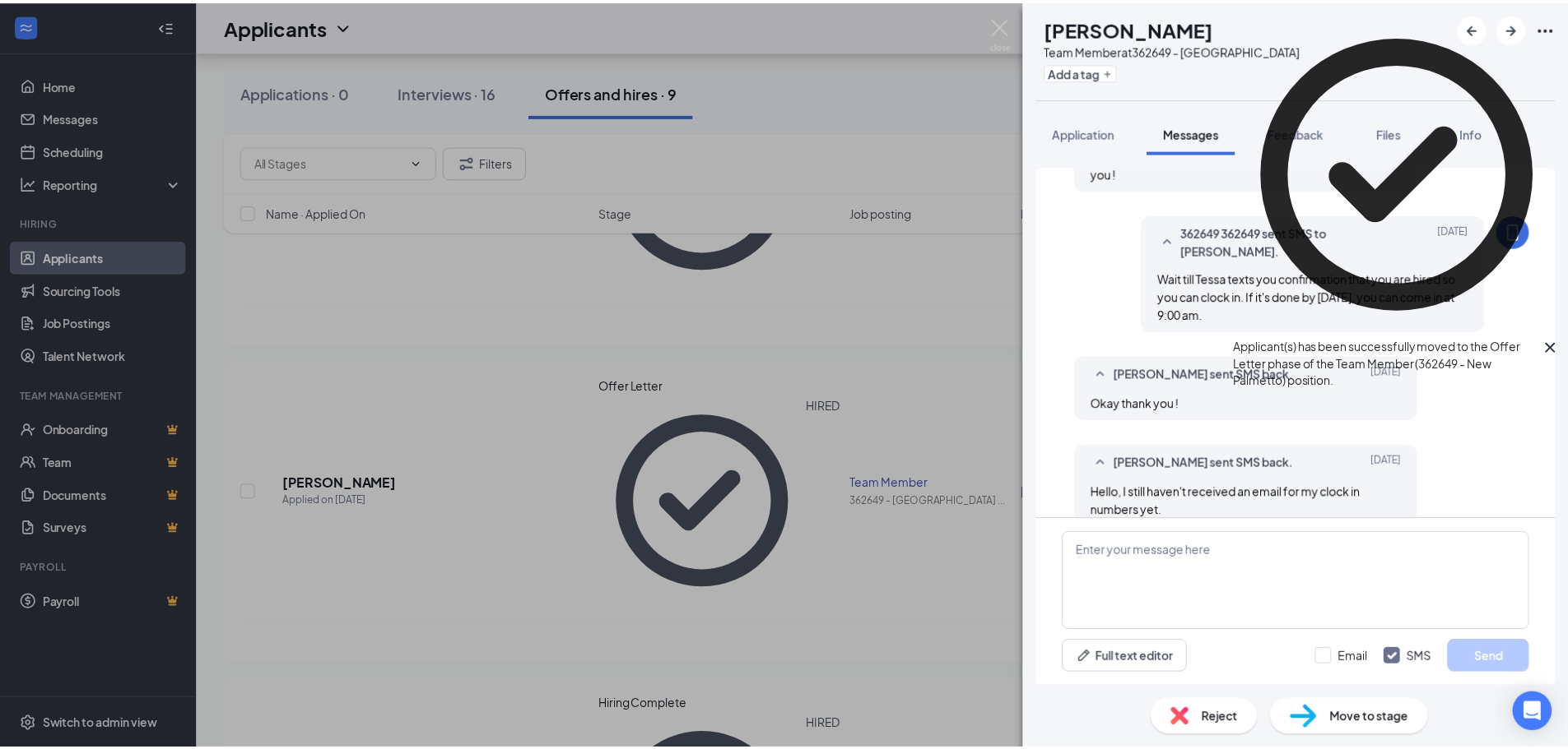
scroll to position [456, 0]
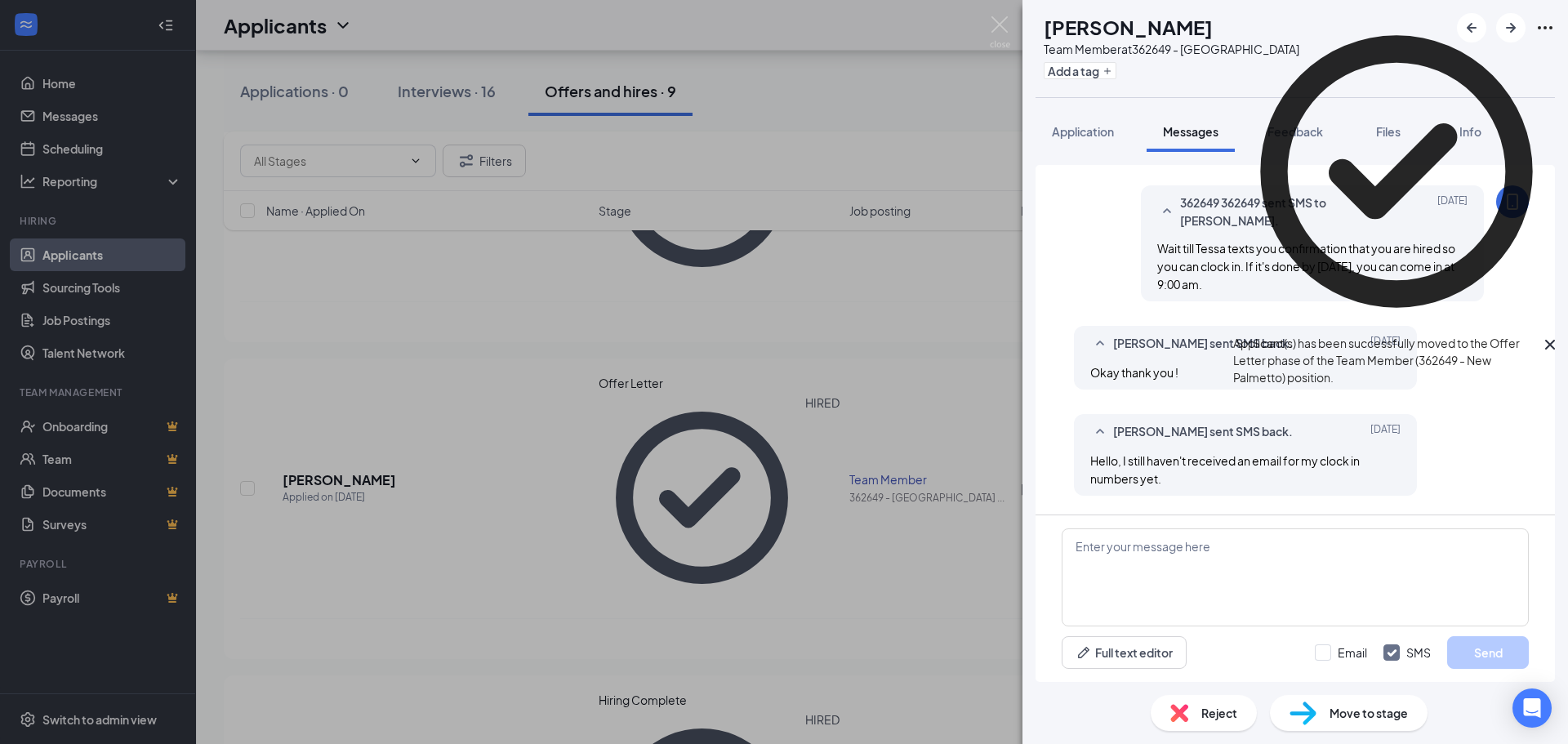
click at [1247, 135] on icon "CheckmarkCircle" at bounding box center [1396, 171] width 326 height 326
click at [1063, 136] on span "Application" at bounding box center [1083, 131] width 62 height 15
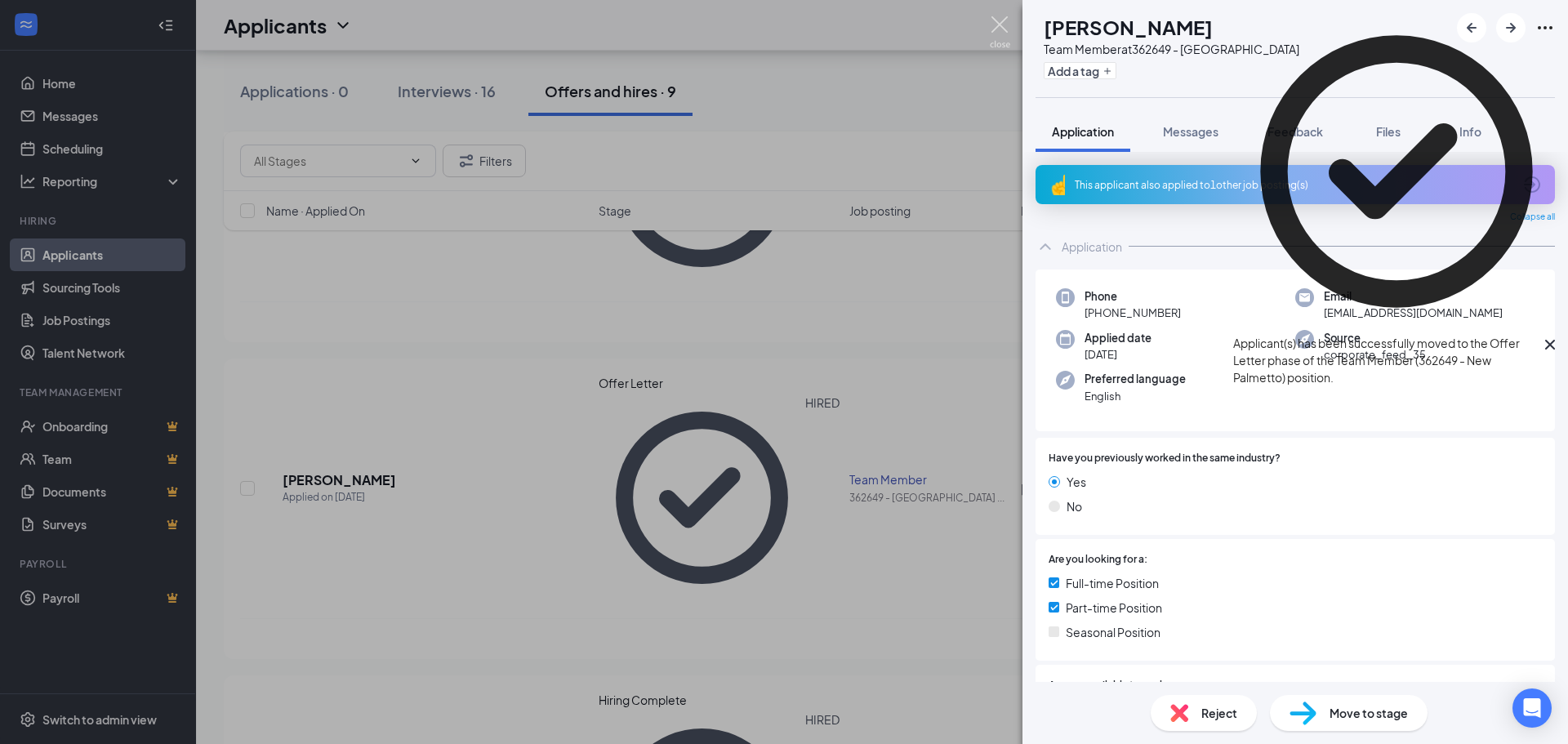
click at [992, 34] on img at bounding box center [1000, 32] width 21 height 32
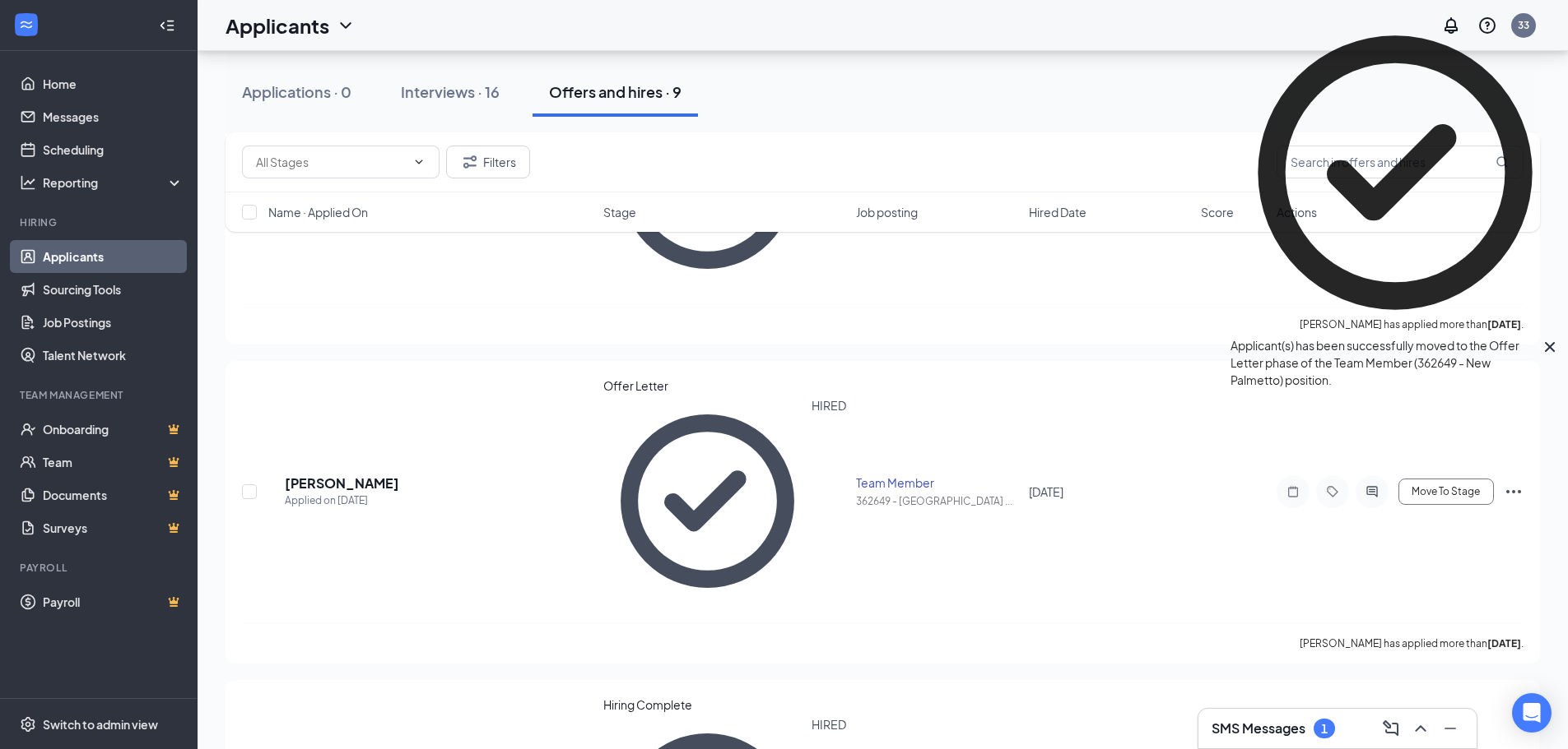
click at [1292, 732] on h3 "SMS Messages" at bounding box center [1258, 728] width 94 height 18
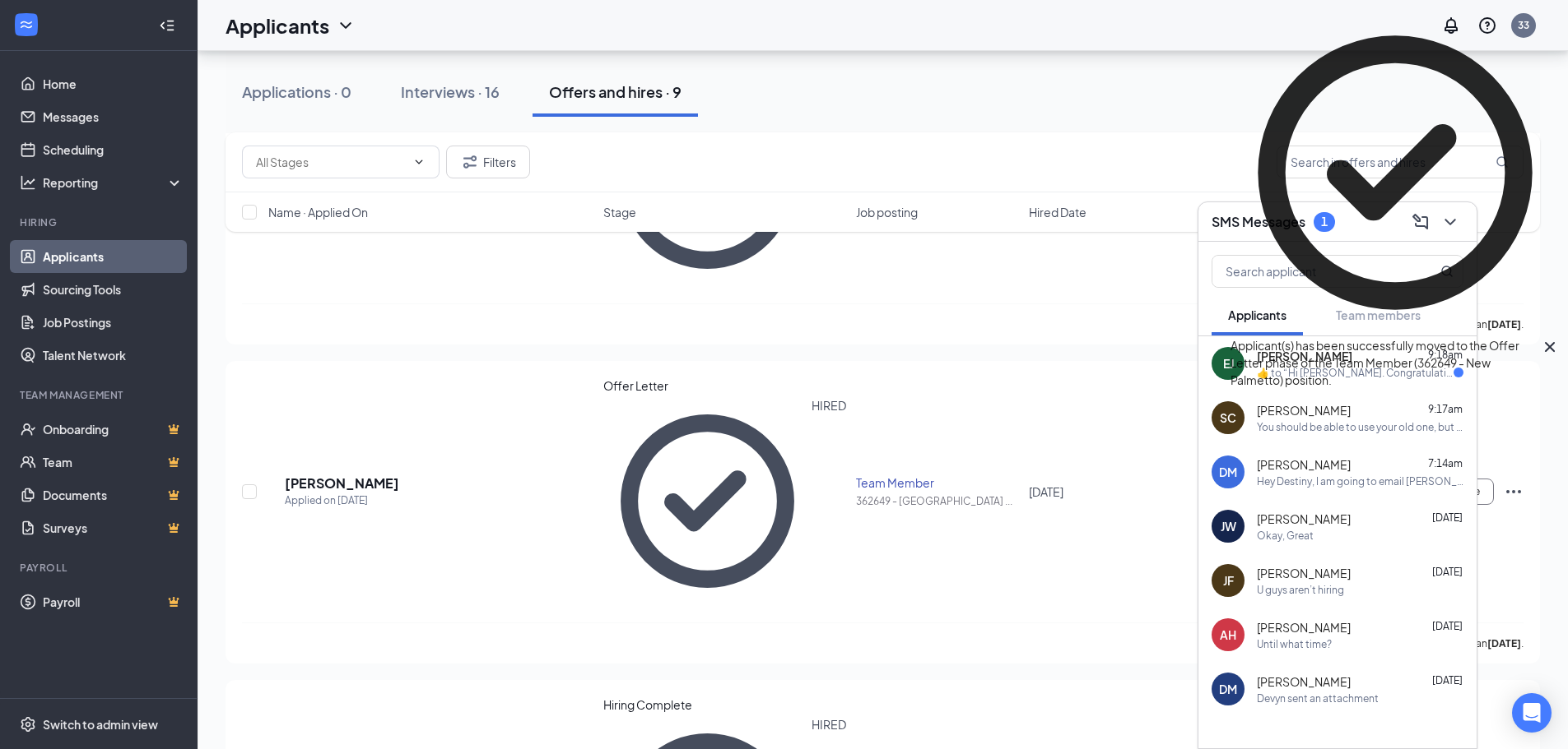
click at [1321, 371] on div "Applicant(s) has been successfully moved to the Offer Letter phase of the Team …" at bounding box center [1385, 363] width 310 height 52
click at [1229, 489] on div "DM [PERSON_NAME] 7:14am Hey Destiny, I am going to email [PERSON_NAME] and ask …" at bounding box center [1337, 472] width 278 height 54
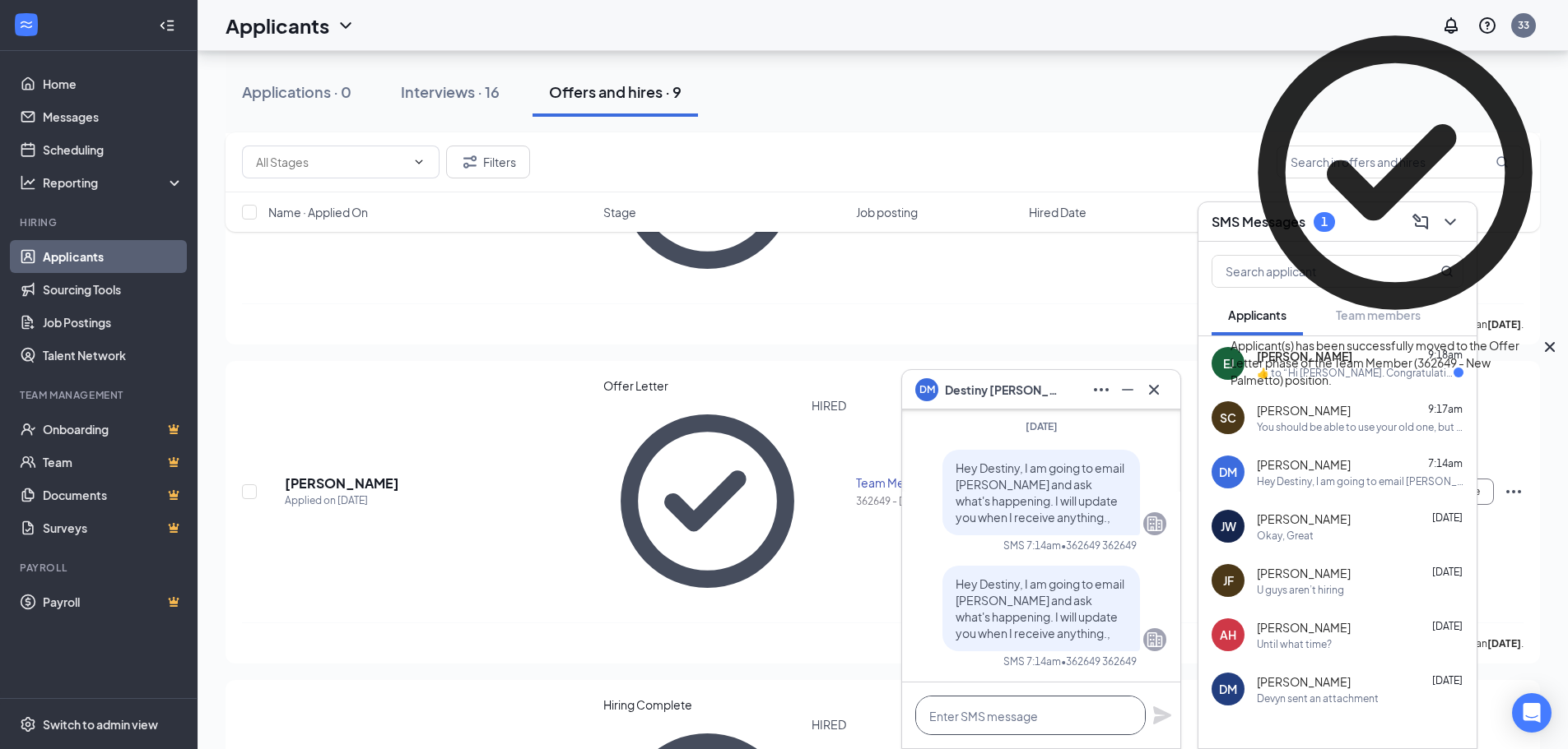
click at [1029, 713] on textarea at bounding box center [1029, 715] width 230 height 39
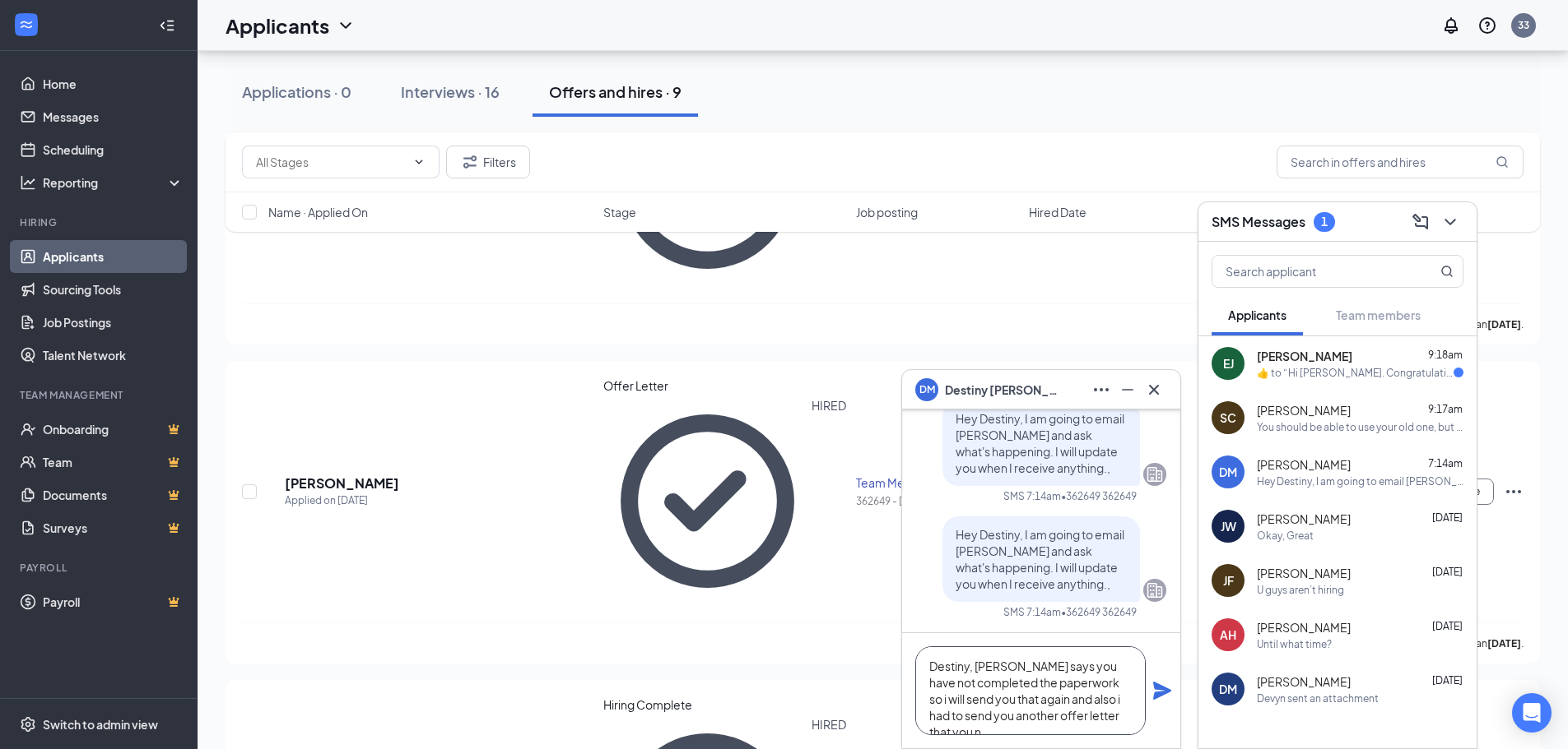
scroll to position [17, 0]
type textarea "Destiny, [PERSON_NAME] says you have not completed the paperwork, so I will sen…"
click at [1157, 690] on icon "Plane" at bounding box center [1161, 690] width 20 height 20
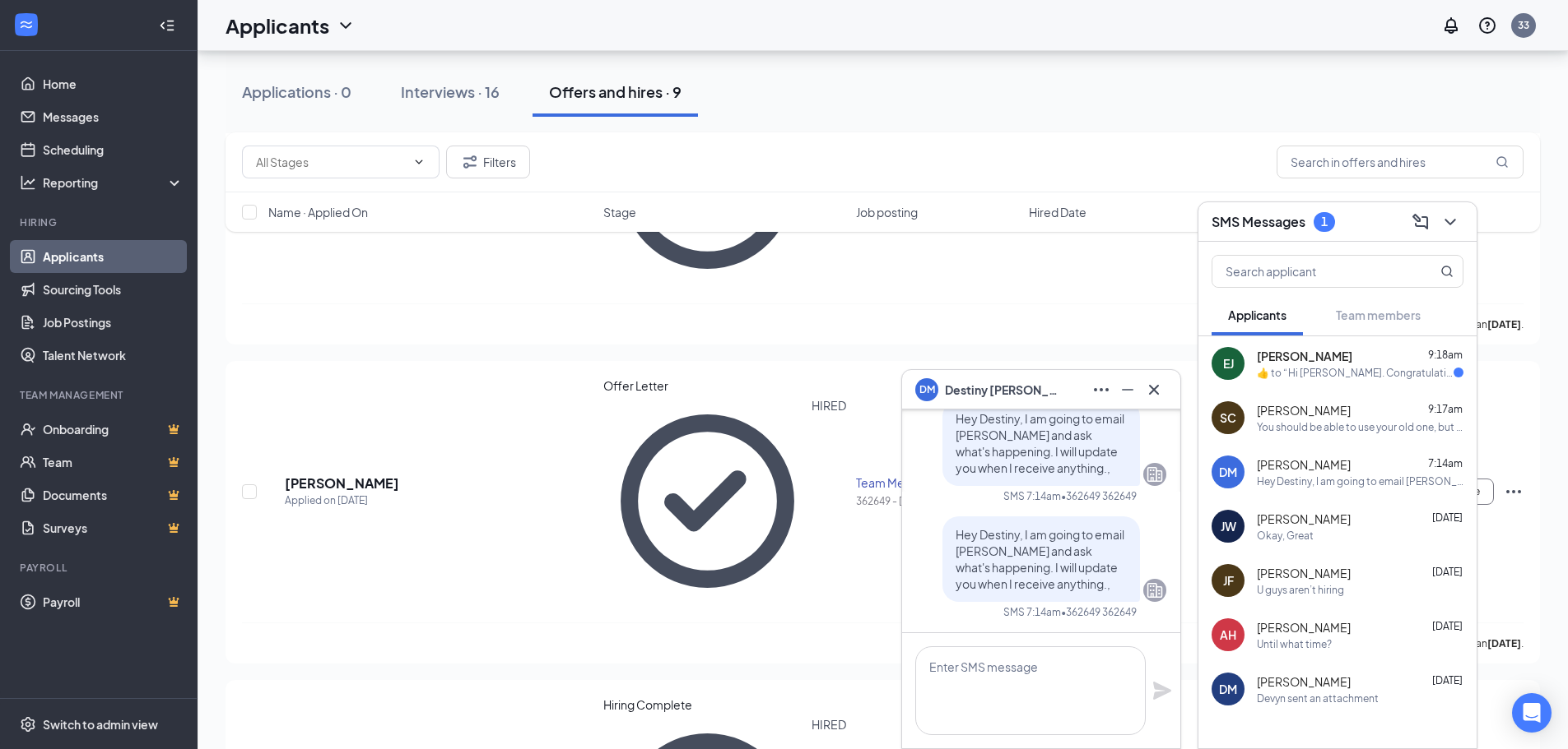
scroll to position [0, 0]
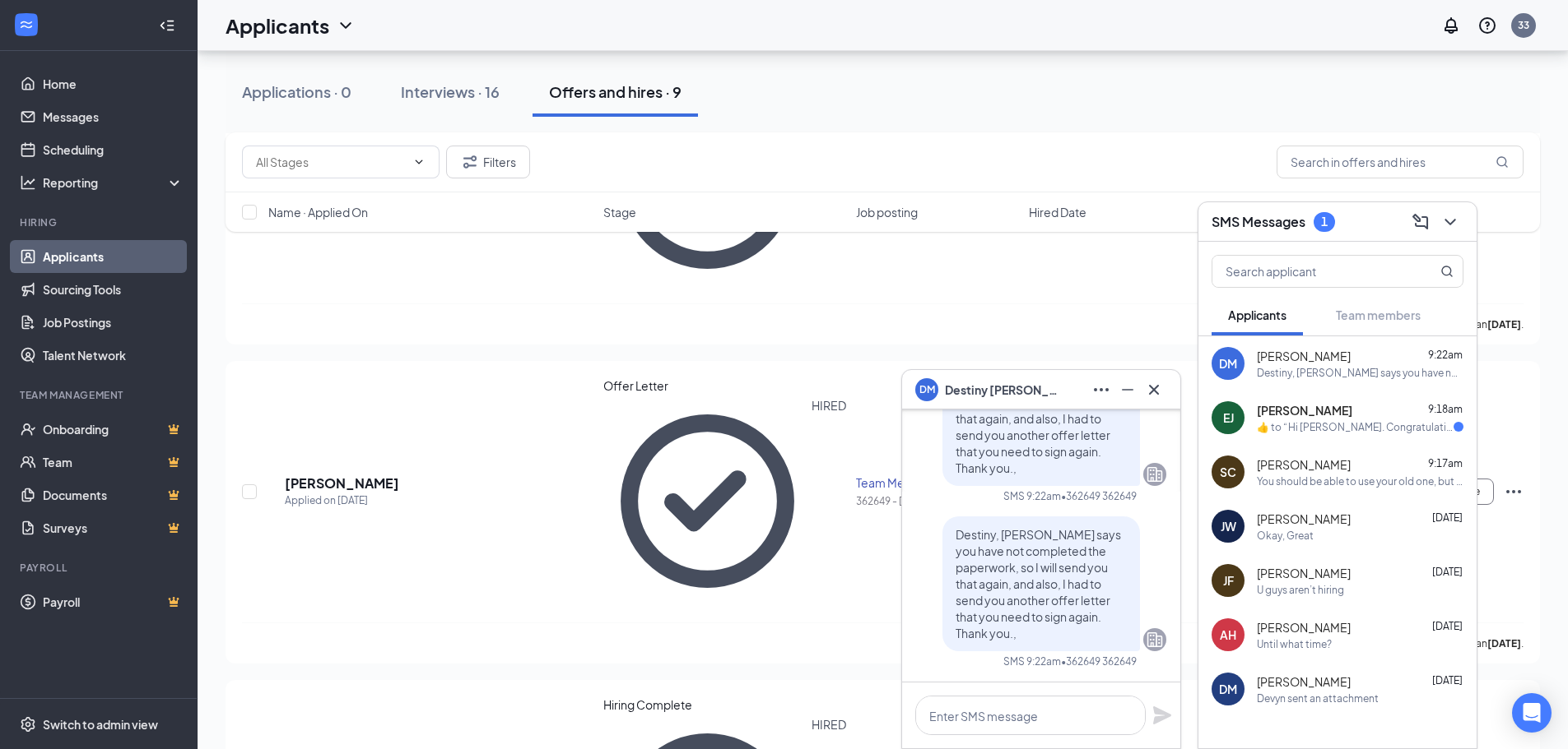
click at [1283, 419] on div "[PERSON_NAME] 9:18am  ​👍​ to “ Hi [PERSON_NAME]. Congratulations, your meeting …" at bounding box center [1360, 418] width 206 height 32
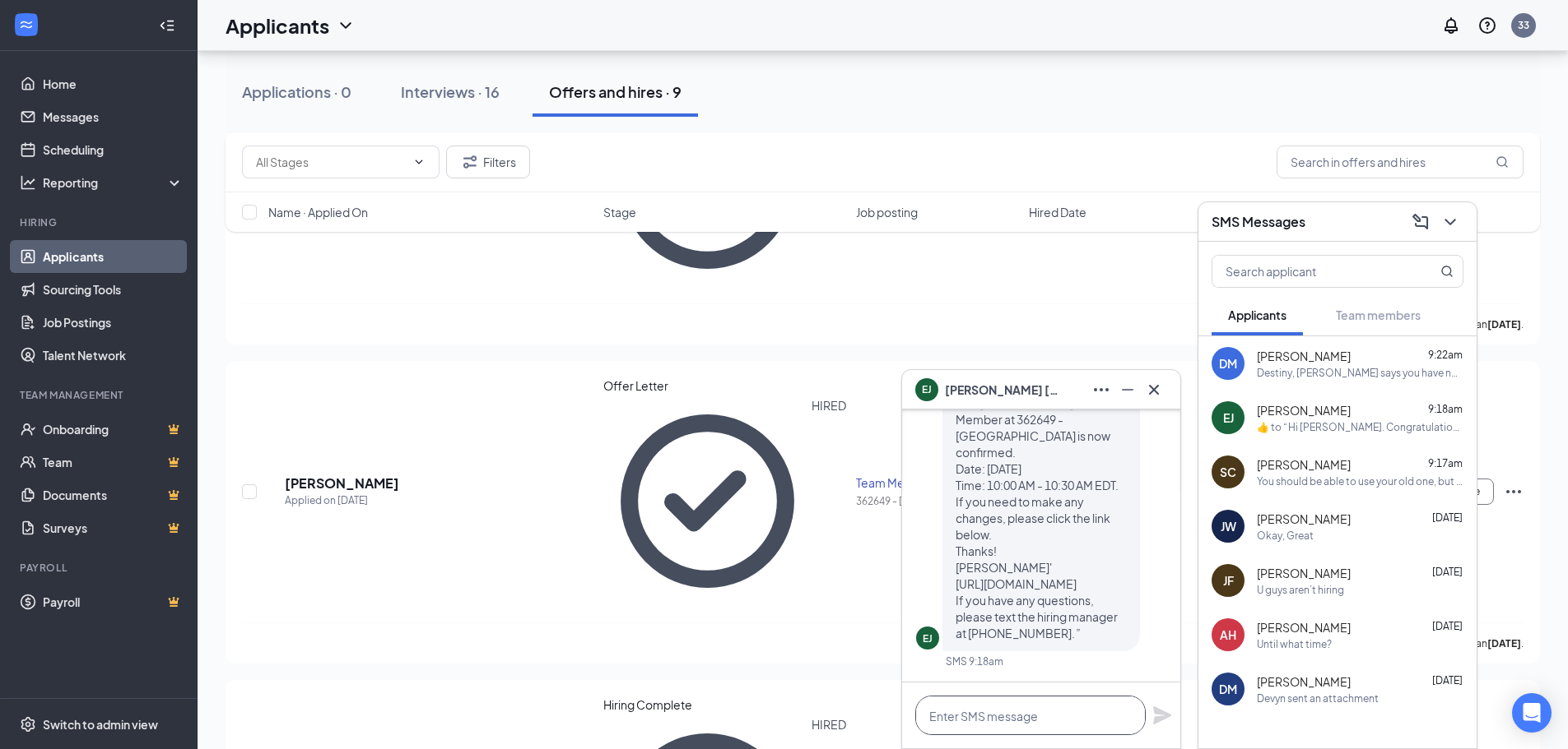
click at [983, 713] on textarea at bounding box center [1029, 715] width 230 height 39
type textarea "n"
type textarea "l"
click at [1325, 592] on div "U guys aren’t hiring" at bounding box center [1300, 590] width 87 height 14
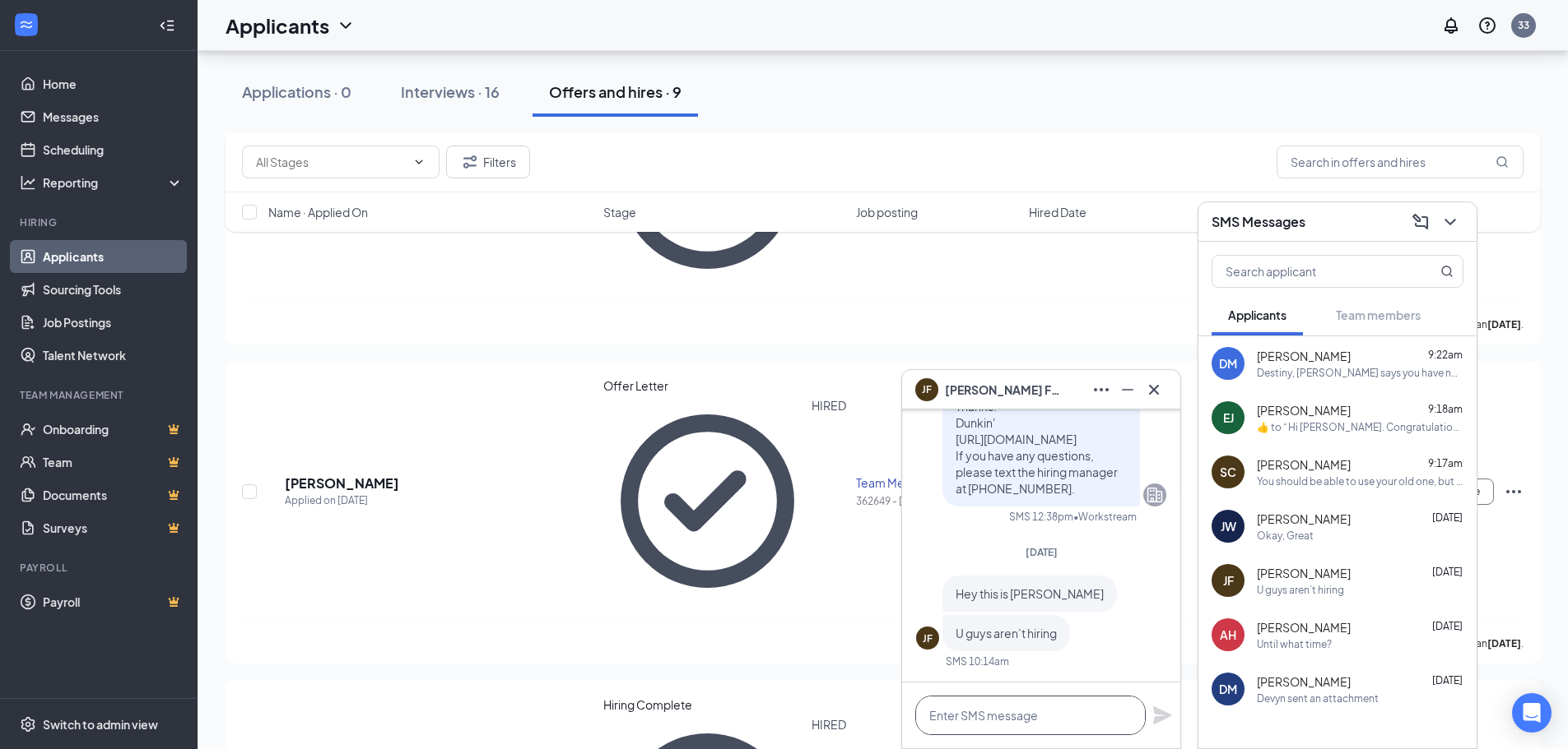
click at [1077, 704] on textarea at bounding box center [1029, 715] width 230 height 39
click at [1305, 682] on span "[PERSON_NAME]" at bounding box center [1303, 682] width 94 height 17
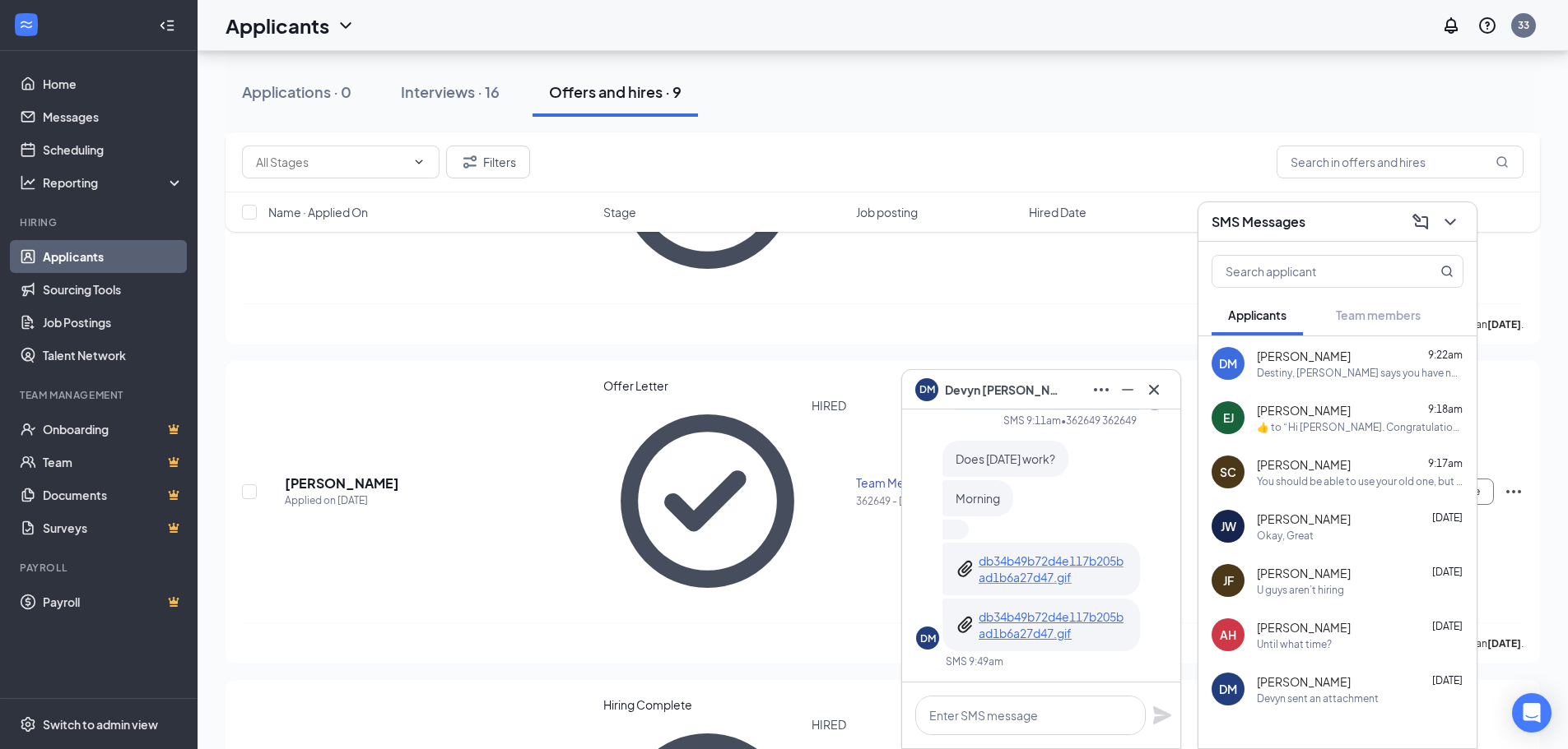
click at [1016, 566] on p "db34b49b72d4e117b205bad1b6a27d47.gif" at bounding box center [1052, 569] width 148 height 33
click at [1063, 628] on p "db34b49b72d4e117b205bad1b6a27d47.gif" at bounding box center [1052, 625] width 148 height 33
